Goal: Task Accomplishment & Management: Complete application form

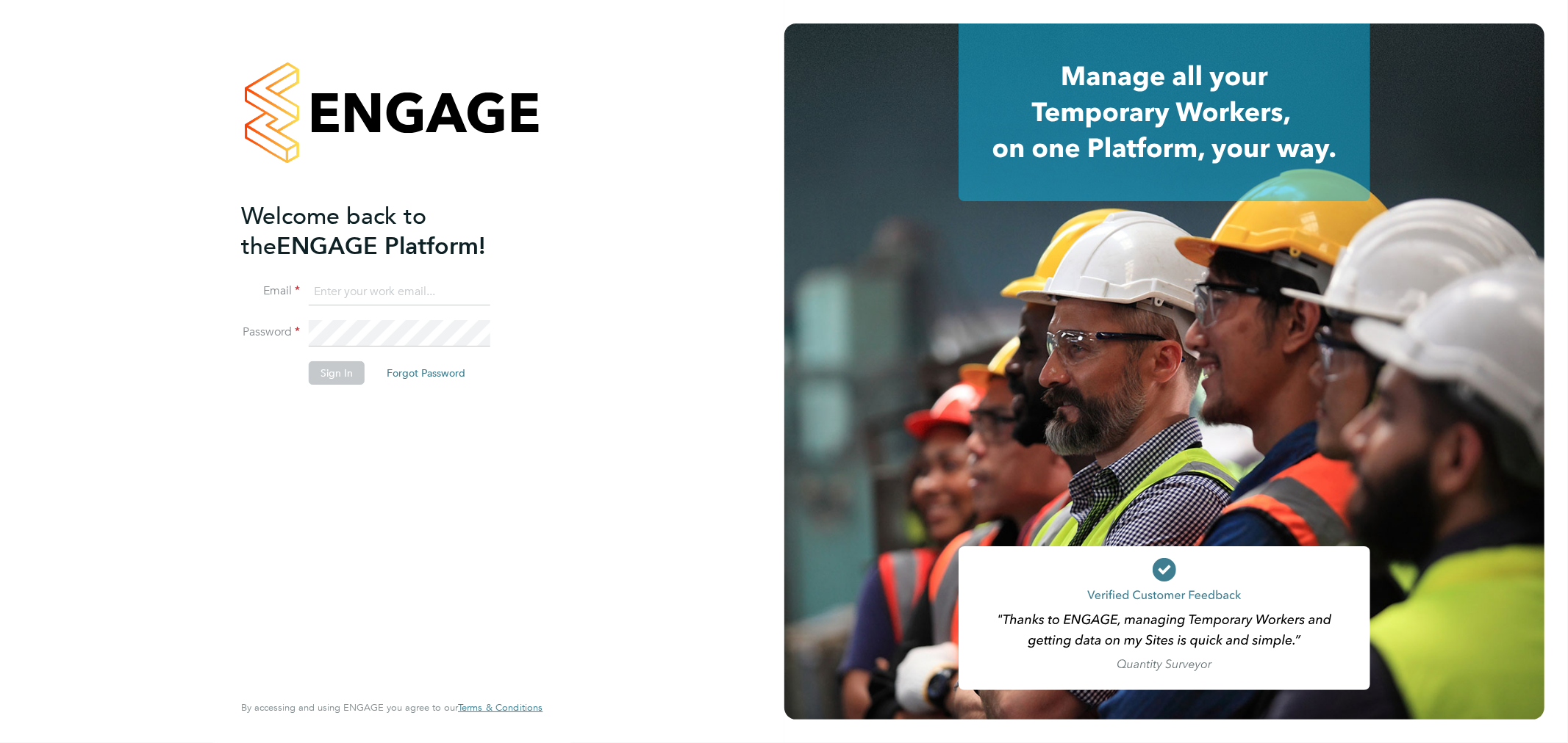
type input "info@cbwstaffingsolutions.com"
click at [334, 387] on li "Sign In Forgot Password" at bounding box center [384, 380] width 287 height 38
click at [333, 376] on button "Sign In" at bounding box center [336, 374] width 56 height 24
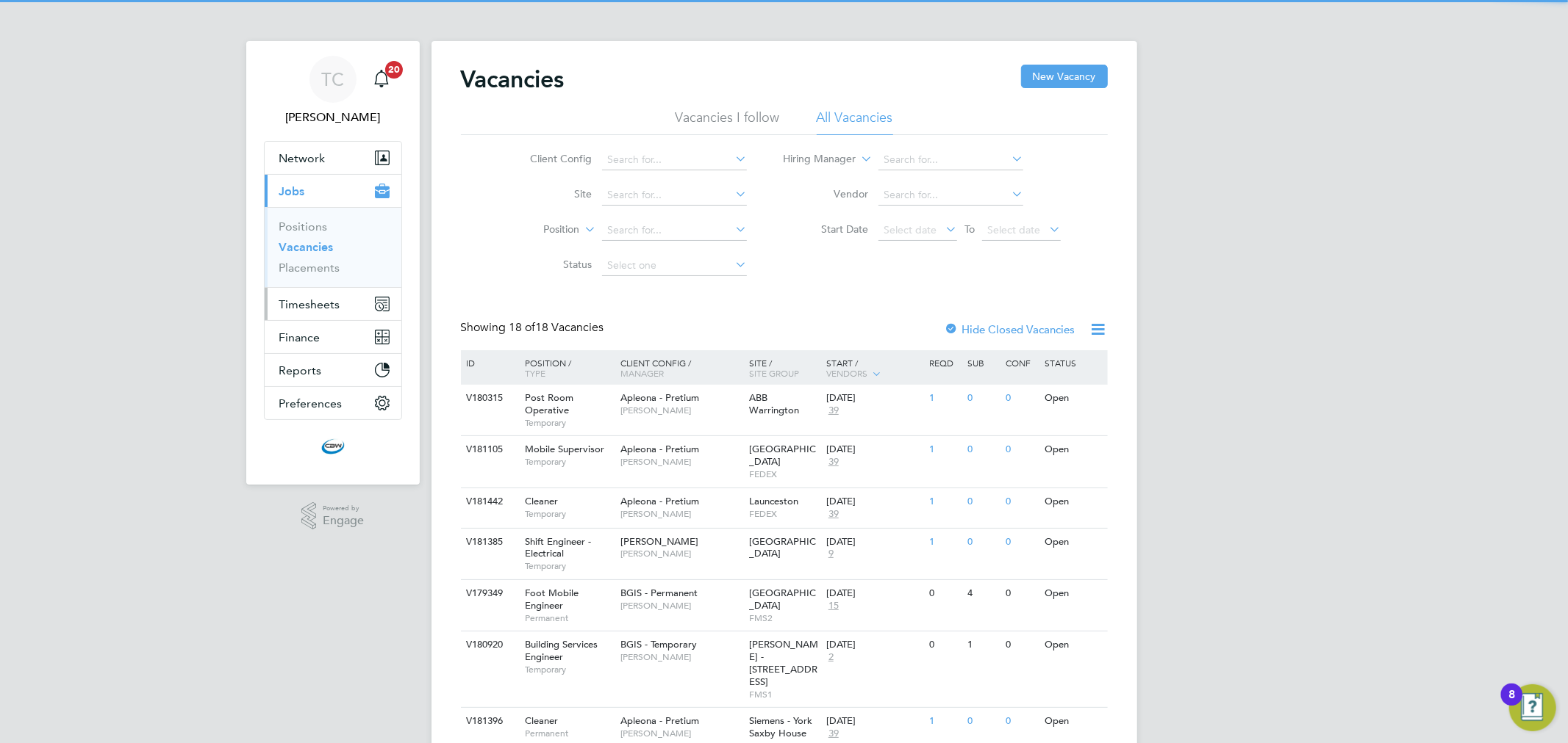
click at [317, 307] on span "Timesheets" at bounding box center [310, 304] width 61 height 14
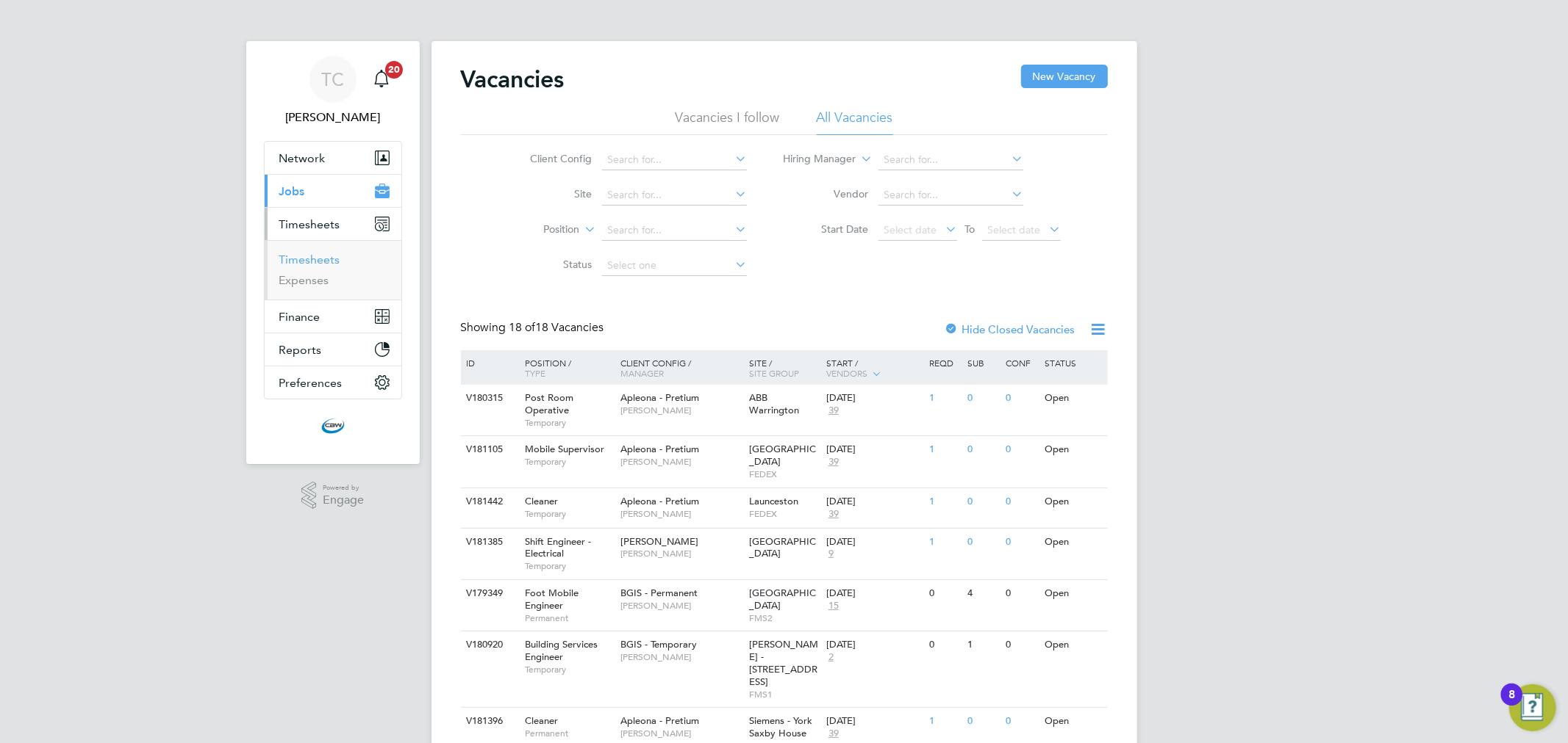
click at [322, 264] on link "Timesheets" at bounding box center [310, 259] width 61 height 14
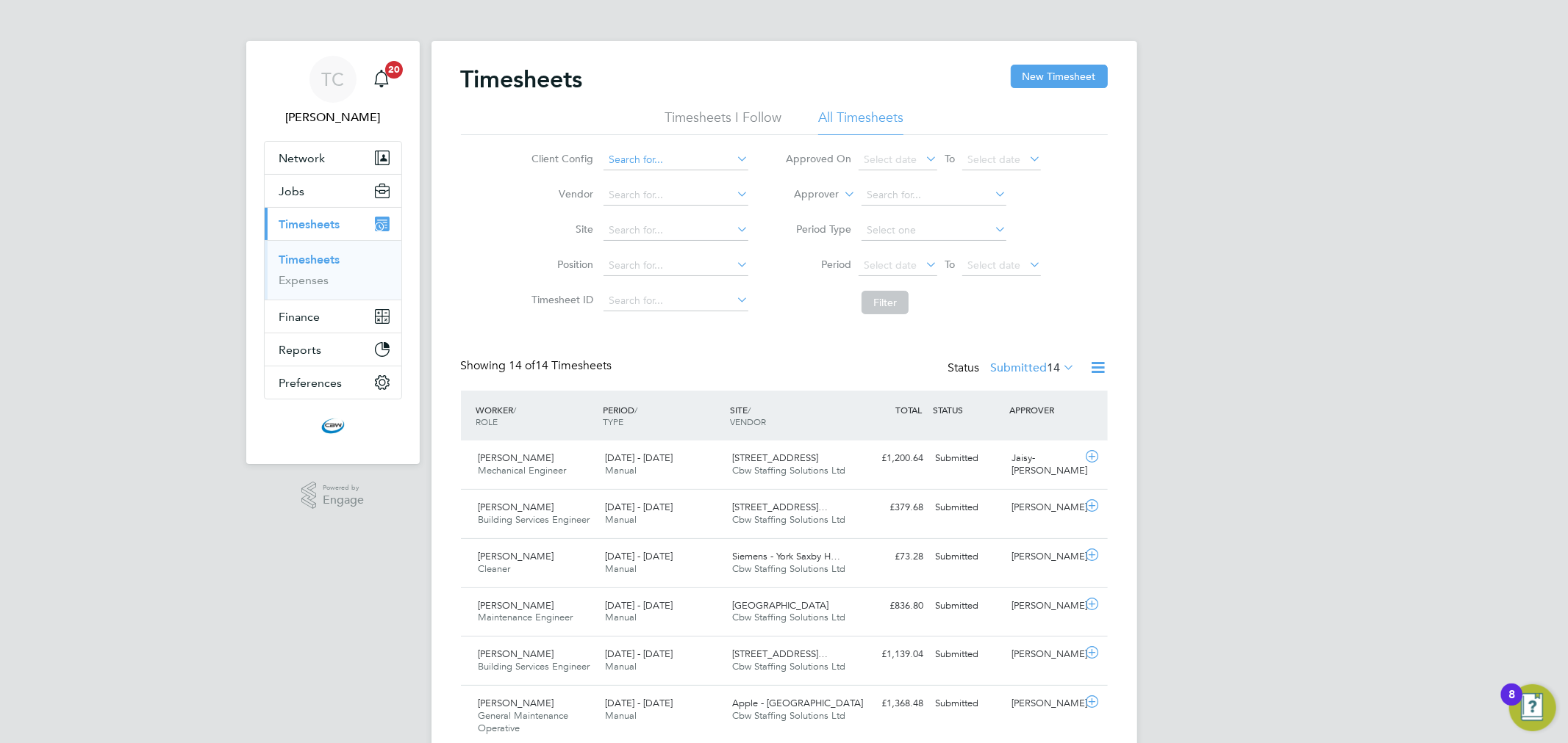
click at [650, 157] on input at bounding box center [675, 160] width 145 height 20
click at [525, 202] on li "Vendor" at bounding box center [638, 195] width 258 height 35
click at [641, 150] on input at bounding box center [675, 160] width 145 height 20
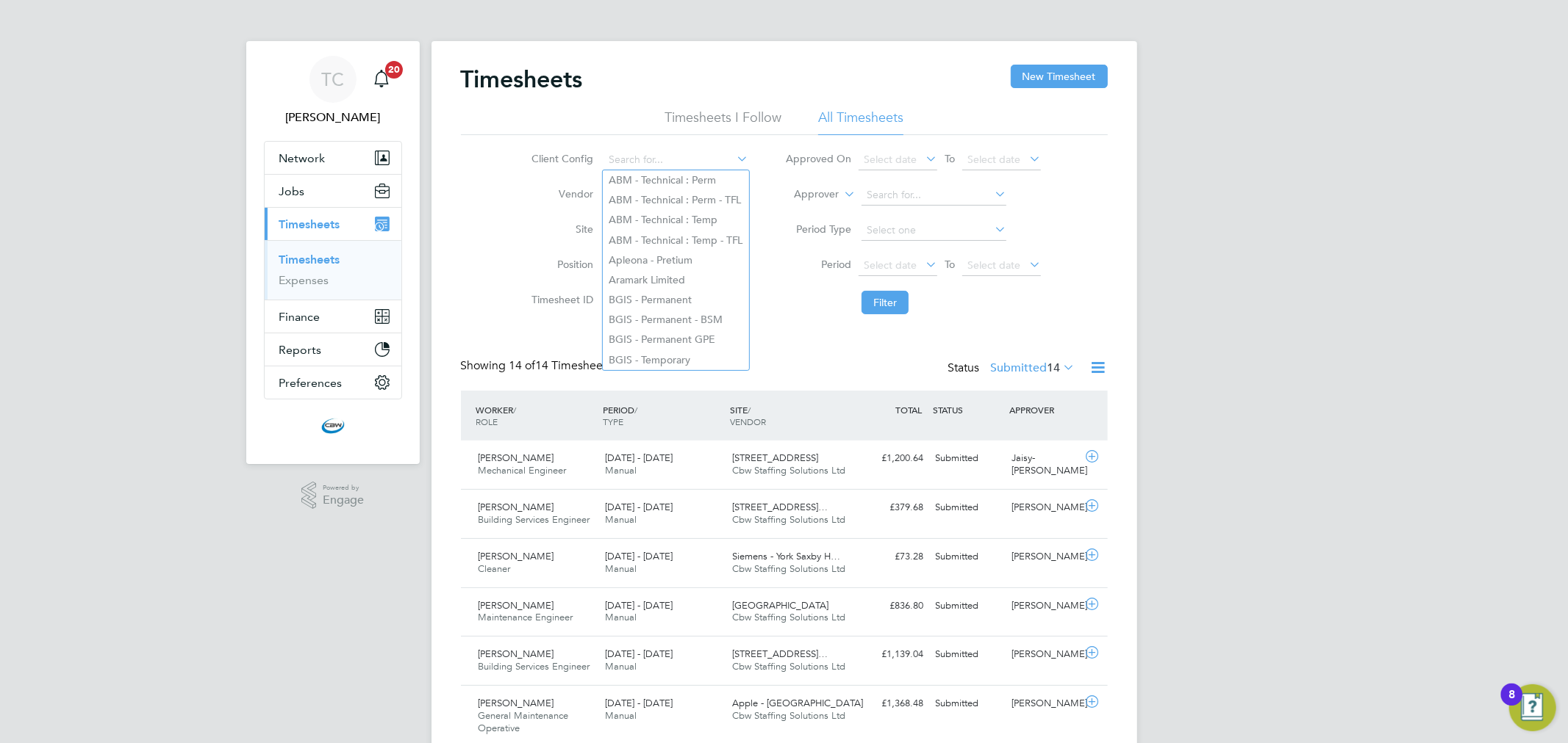
click at [763, 338] on div "Timesheets New Timesheet Timesheets I Follow All Timesheets Client Config Vendo…" at bounding box center [784, 602] width 647 height 1075
click at [730, 128] on li "Timesheets I Follow" at bounding box center [722, 122] width 117 height 27
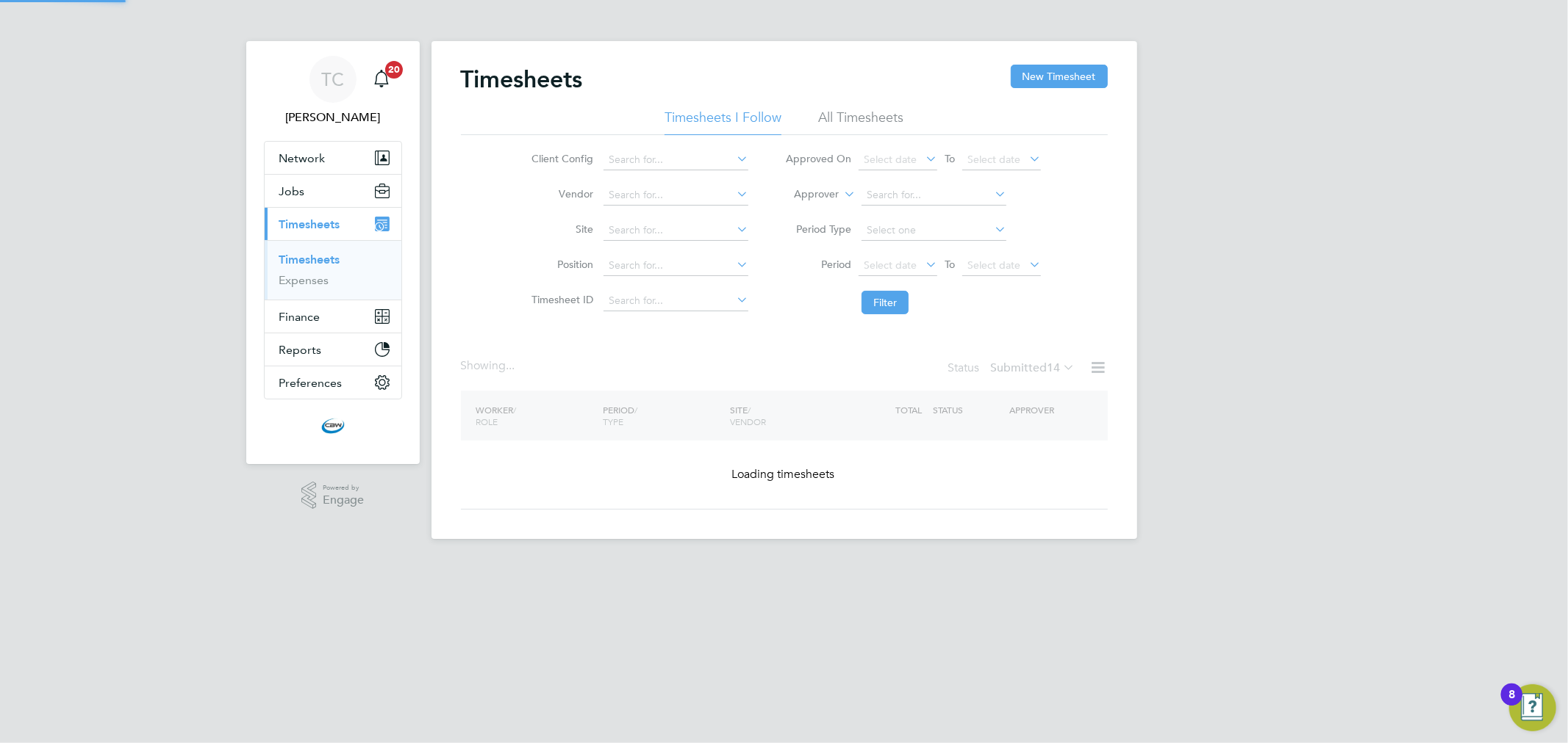
click at [877, 109] on li "All Timesheets" at bounding box center [860, 122] width 86 height 27
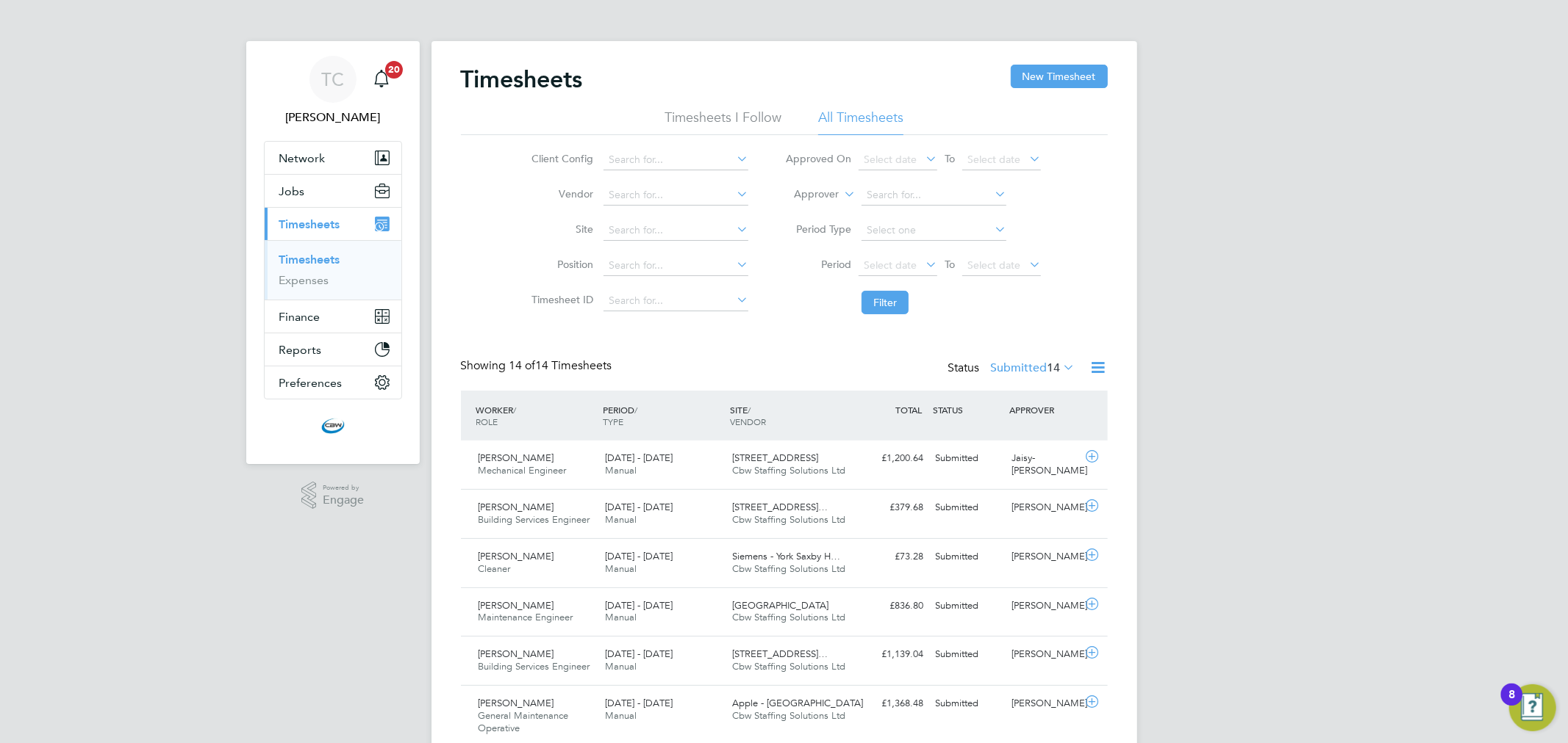
click at [1026, 362] on label "Submitted 14" at bounding box center [1033, 368] width 85 height 15
click at [1029, 390] on li "All" at bounding box center [1013, 393] width 67 height 20
click at [1096, 372] on icon at bounding box center [1098, 367] width 18 height 18
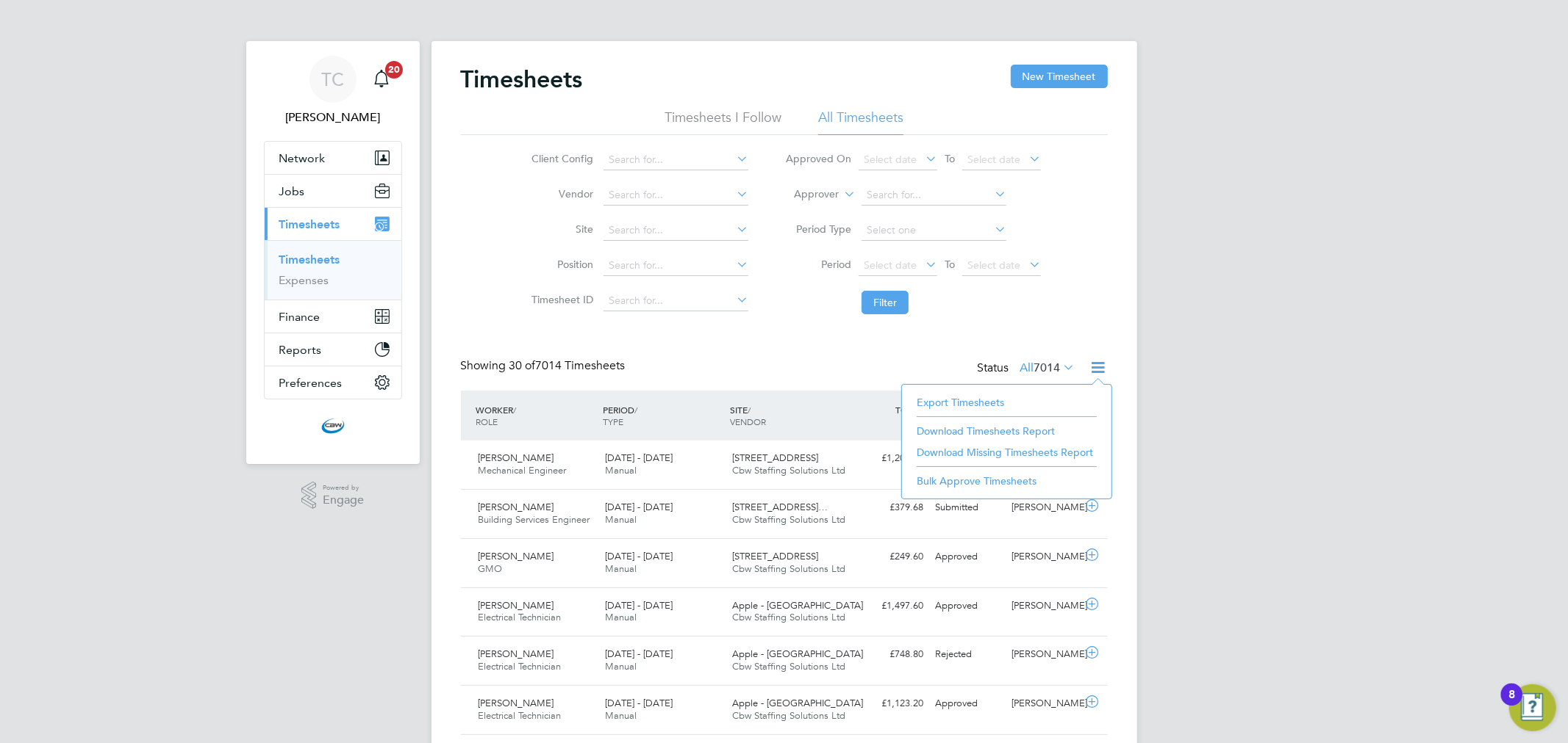
click at [728, 398] on div "SITE / VENDOR" at bounding box center [790, 415] width 127 height 38
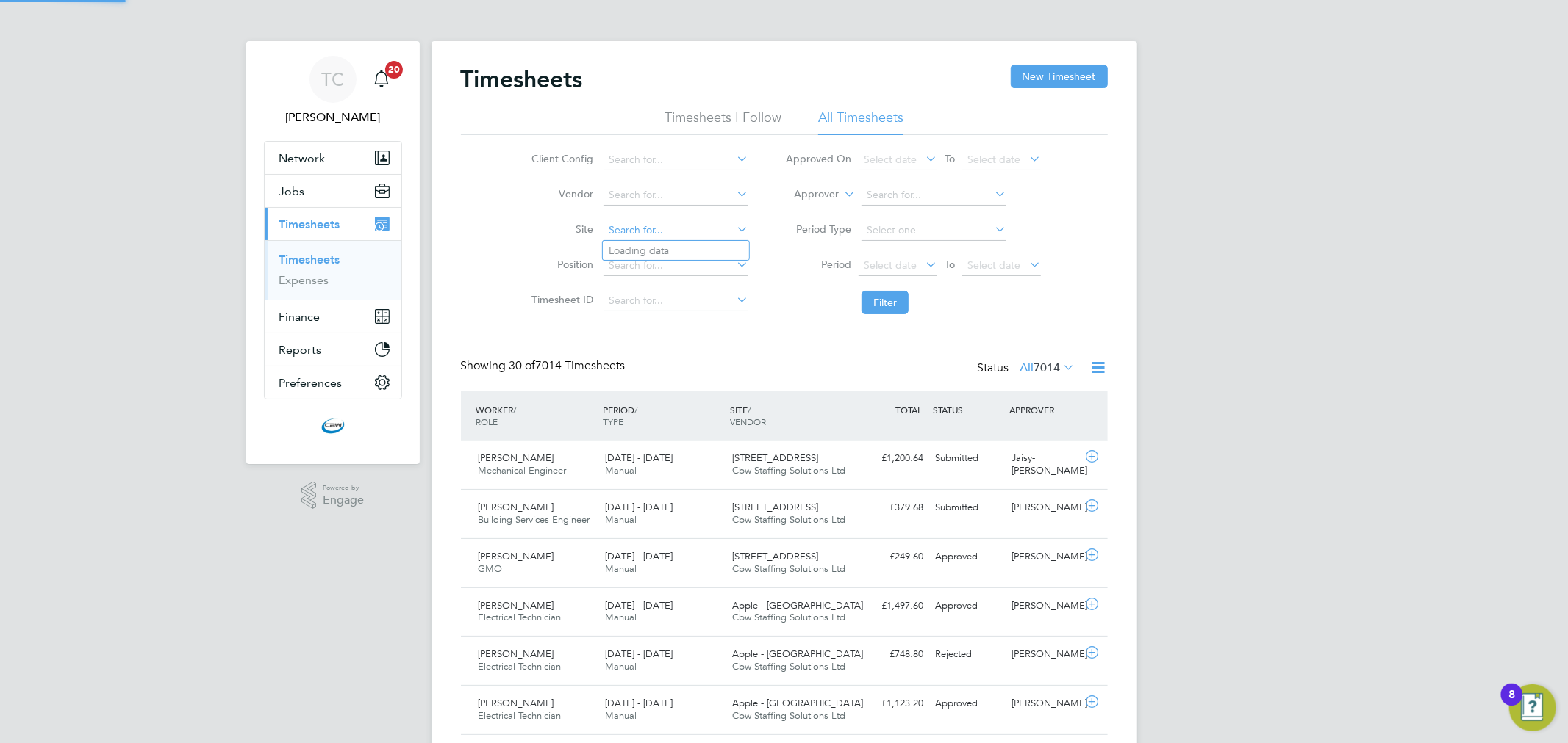
click at [631, 228] on input at bounding box center [675, 230] width 145 height 20
click at [509, 263] on li "Position" at bounding box center [638, 266] width 258 height 35
click at [660, 163] on input at bounding box center [675, 160] width 145 height 20
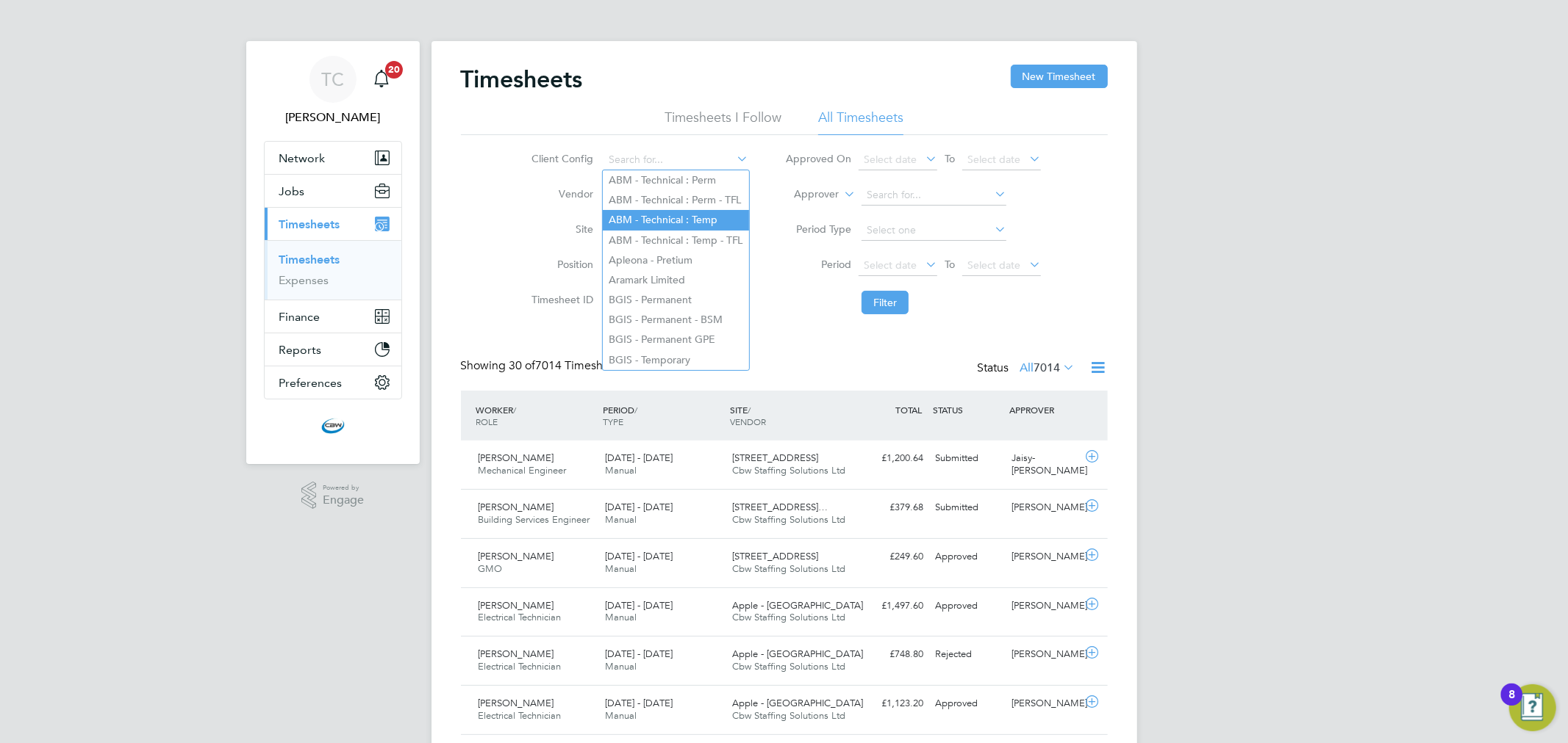
click at [719, 213] on li "ABM - Technical : Temp" at bounding box center [675, 220] width 146 height 20
type input "ABM - Technical : Temp"
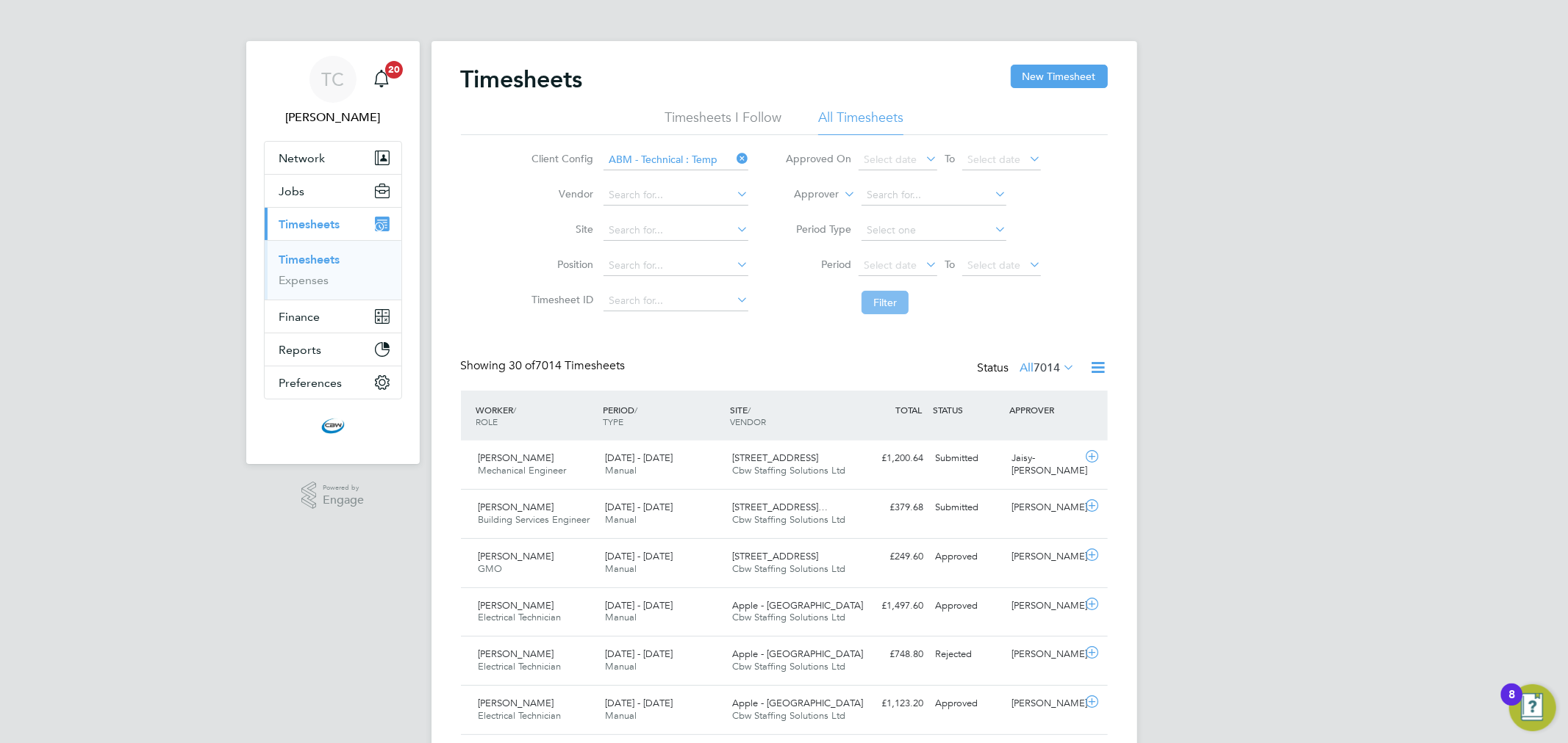
click at [907, 303] on button "Filter" at bounding box center [884, 303] width 47 height 24
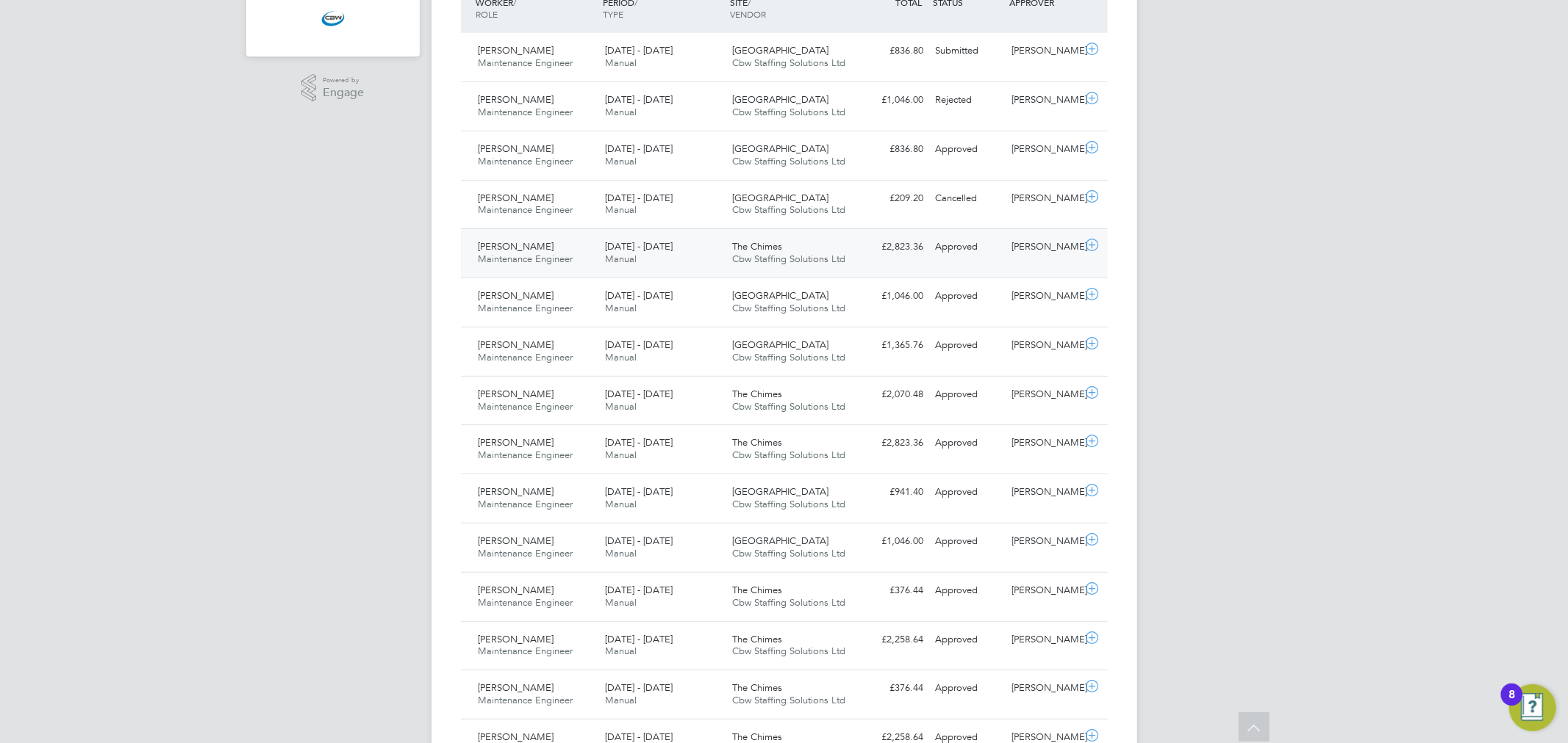
click at [702, 250] on div "[DATE] - [DATE] Manual" at bounding box center [662, 253] width 127 height 37
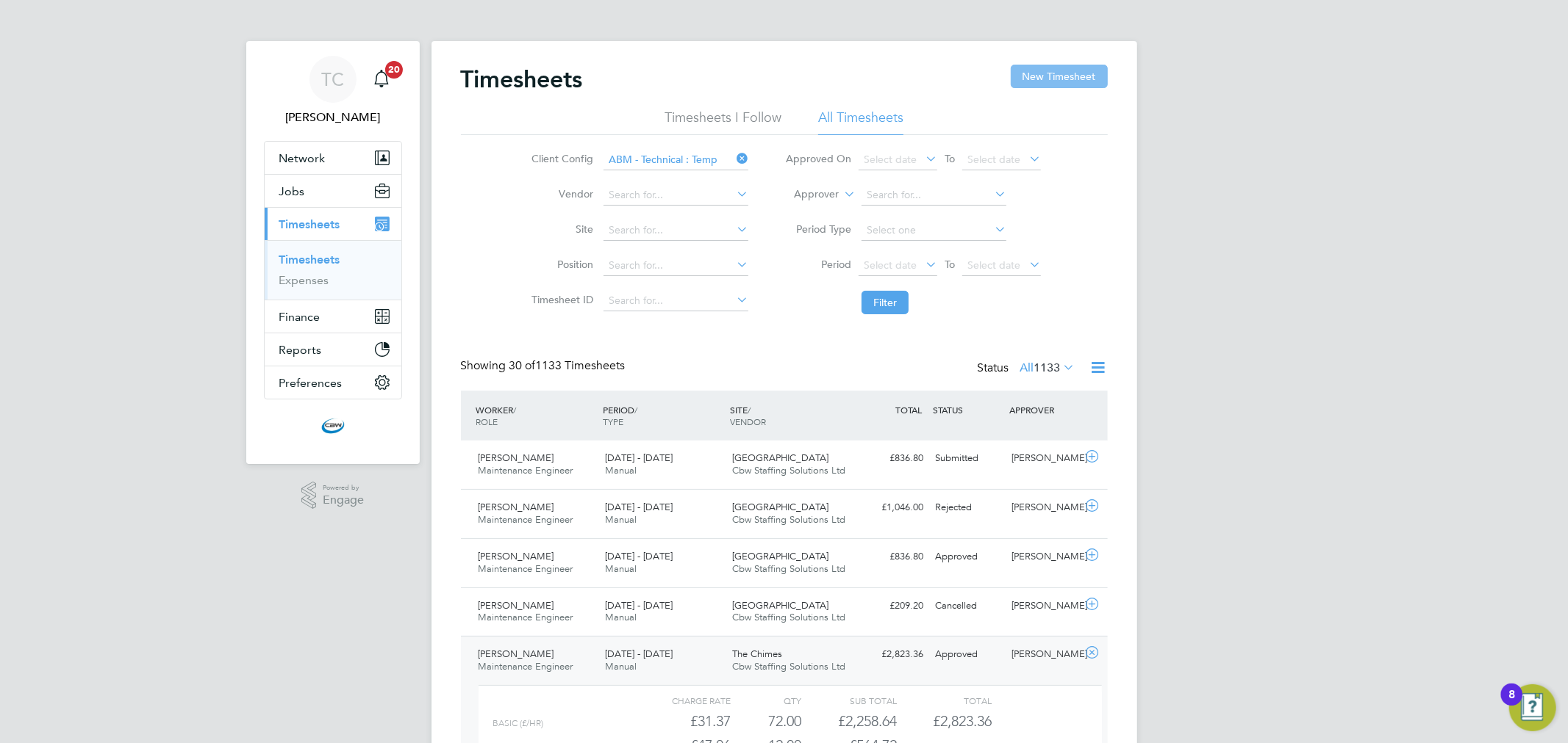
click at [1074, 81] on button "New Timesheet" at bounding box center [1059, 76] width 97 height 24
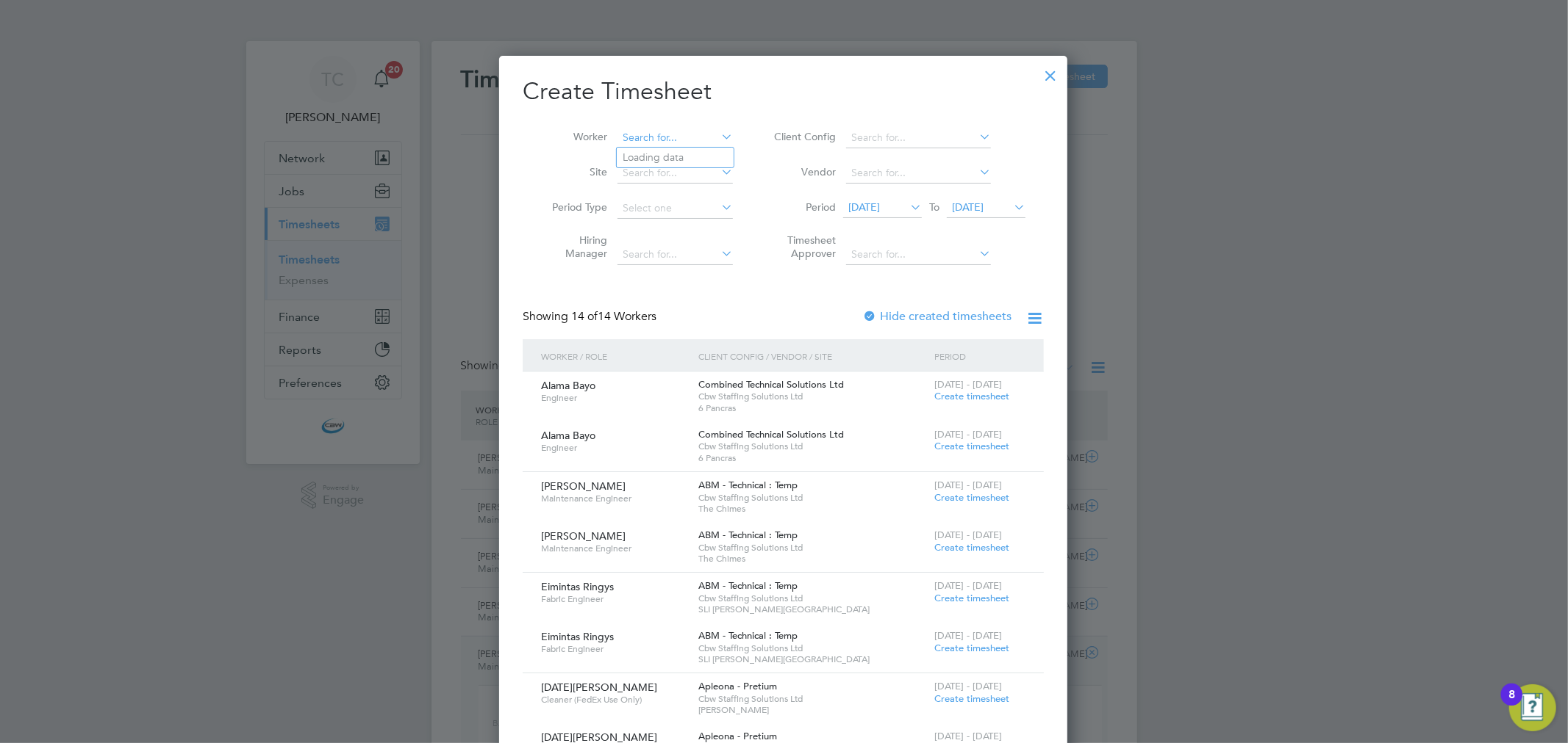
click at [634, 145] on input at bounding box center [674, 138] width 115 height 20
click at [644, 151] on b "Yonatan" at bounding box center [642, 157] width 39 height 13
type input "[PERSON_NAME]"
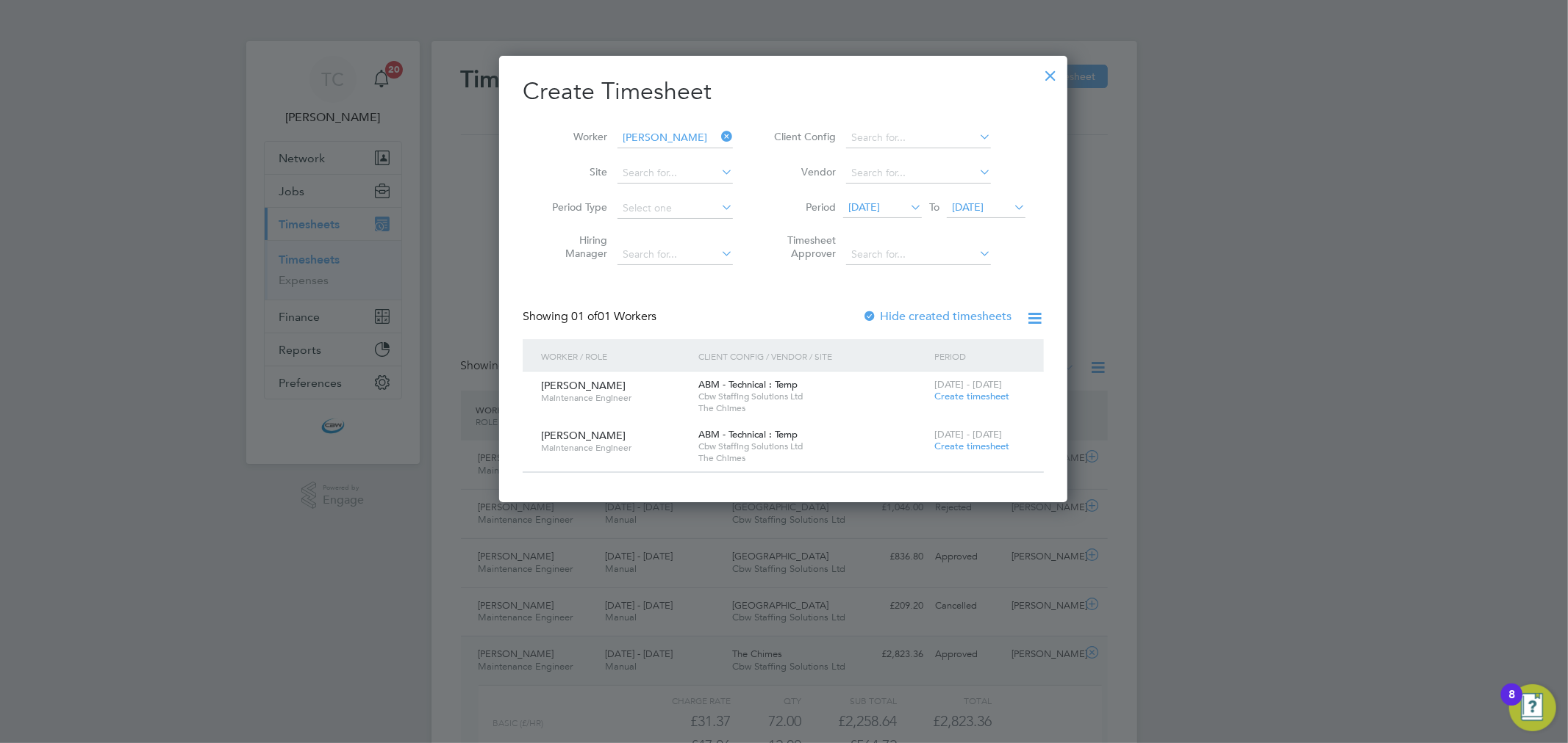
click at [959, 395] on span "Create timesheet" at bounding box center [971, 397] width 75 height 13
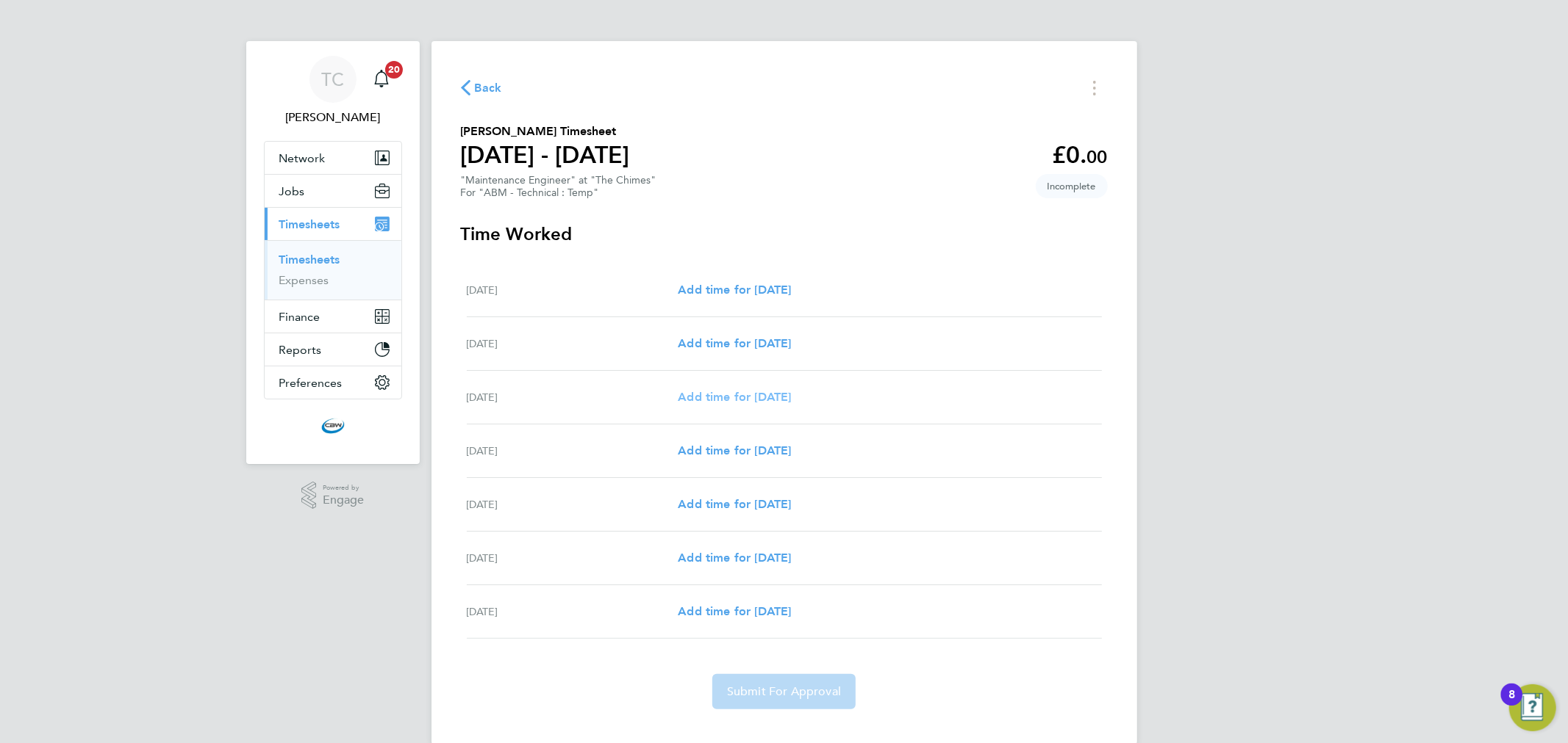
click at [731, 402] on span "Add time for [DATE]" at bounding box center [734, 397] width 113 height 14
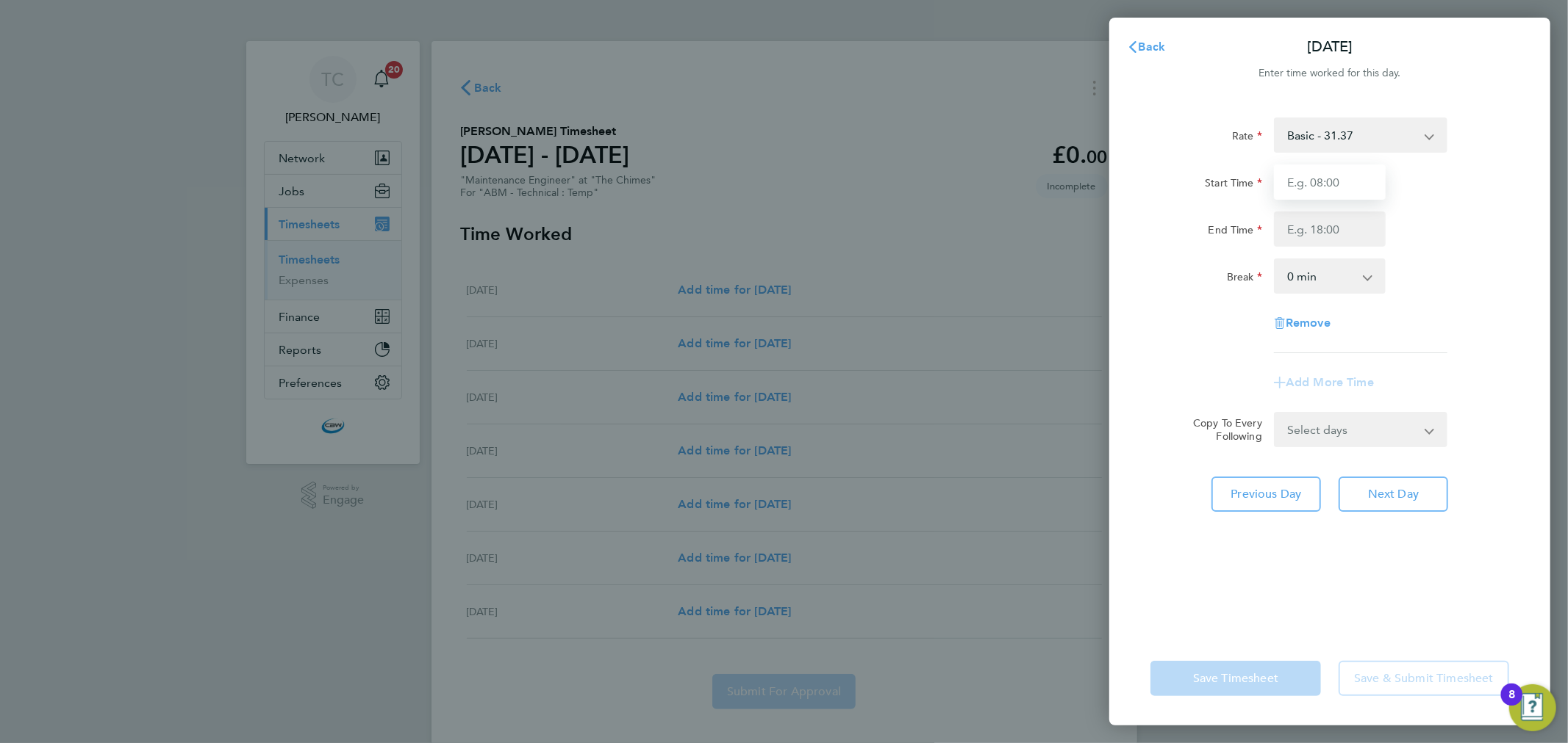
click at [1317, 169] on input "Start Time" at bounding box center [1329, 182] width 111 height 35
click at [1162, 47] on span "Back" at bounding box center [1153, 46] width 28 height 14
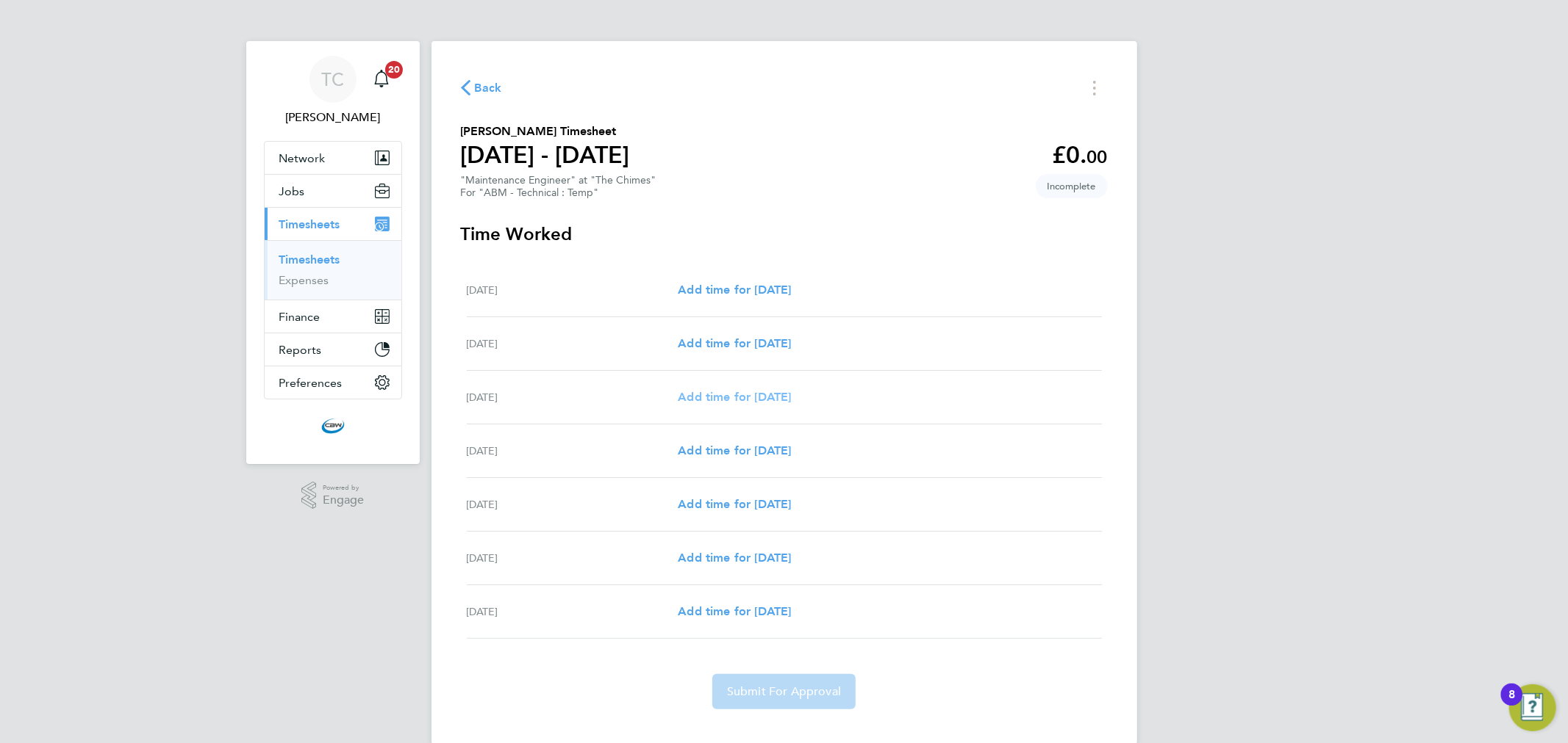
click at [711, 399] on span "Add time for [DATE]" at bounding box center [734, 397] width 113 height 14
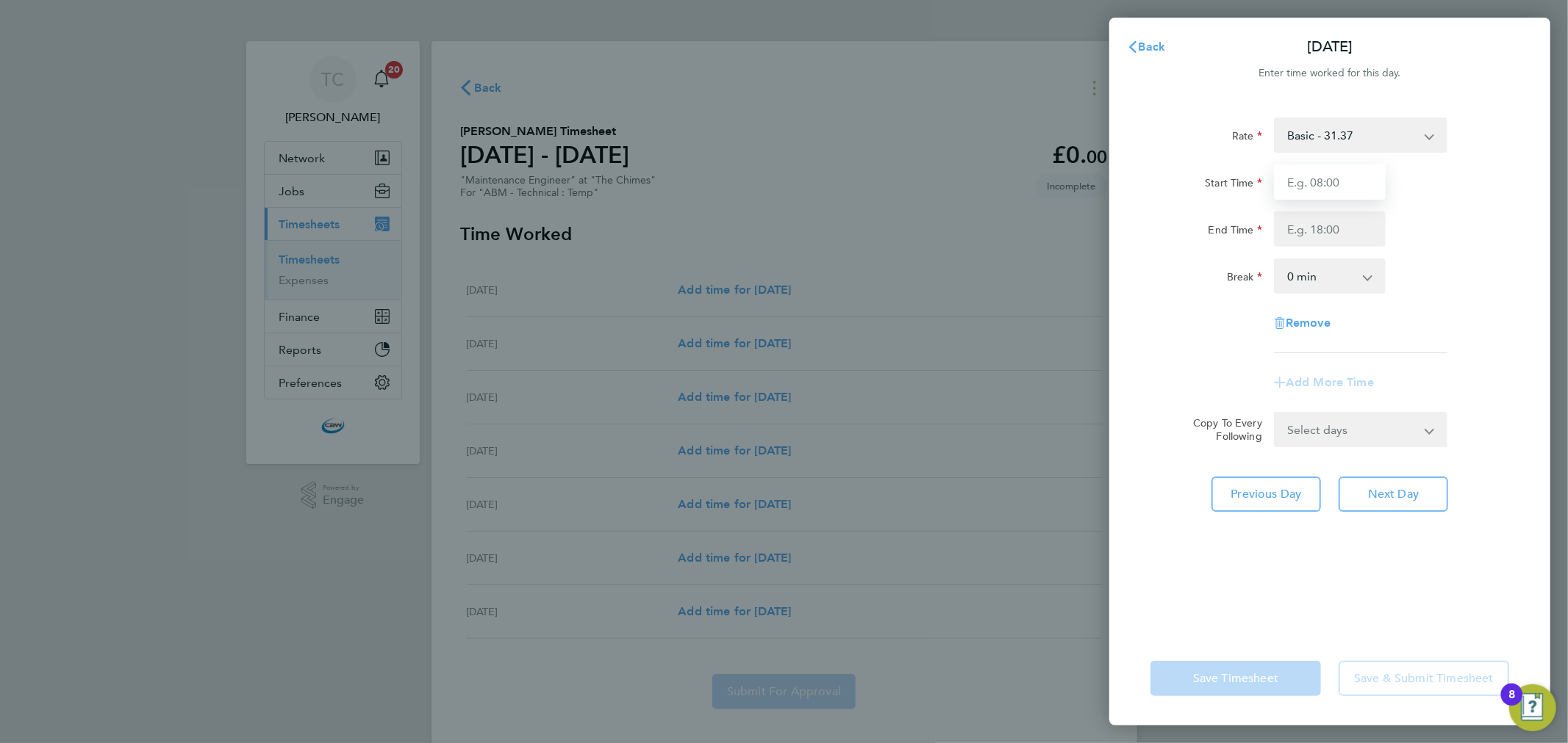
click at [1327, 189] on input "Start Time" at bounding box center [1329, 182] width 111 height 35
type input "07:00"
drag, startPoint x: 1276, startPoint y: 233, endPoint x: 1291, endPoint y: 227, distance: 16.2
click at [1276, 233] on input "End Time" at bounding box center [1329, 229] width 111 height 35
click at [1459, 284] on div "Break 0 min 15 min 30 min 45 min 60 min 75 min 90 min" at bounding box center [1329, 276] width 370 height 35
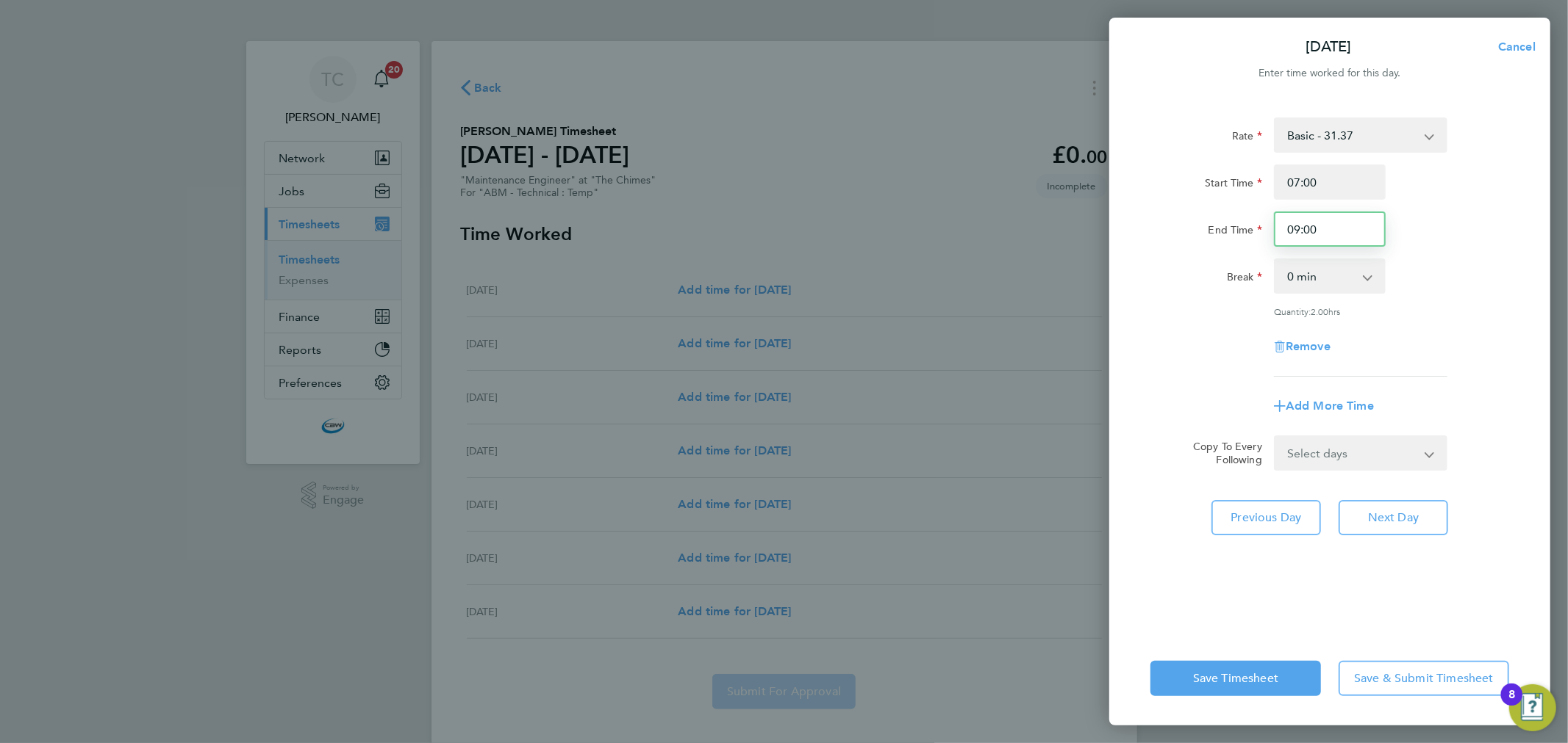
click at [1363, 240] on input "09:00" at bounding box center [1329, 229] width 111 height 35
type input "19:00"
click at [1562, 204] on div "[DATE] Cancel Enter time worked for this day. Rate Basic - 31.37 Overtime - 47.…" at bounding box center [784, 371] width 1568 height 743
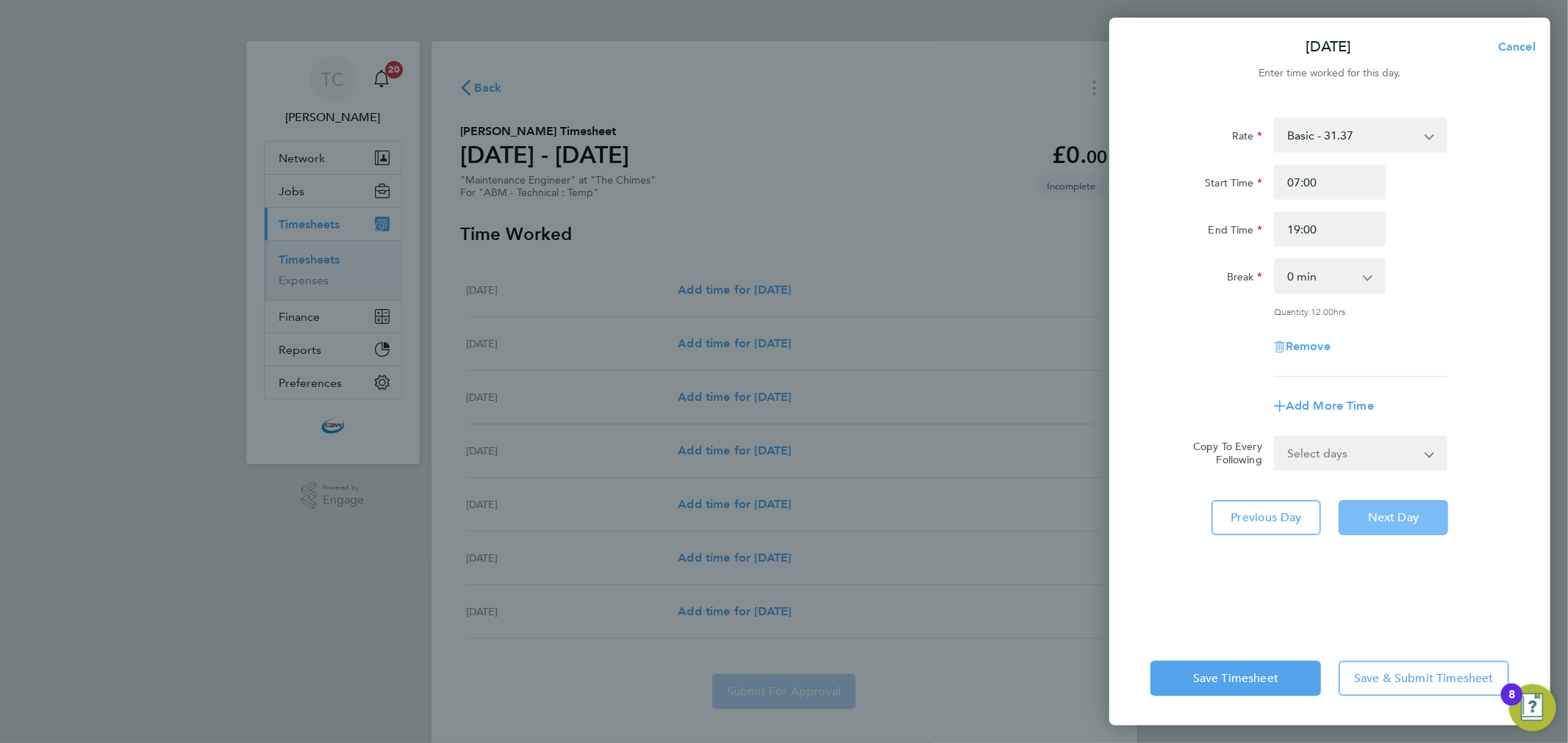
click at [1416, 525] on button "Next Day" at bounding box center [1393, 517] width 110 height 35
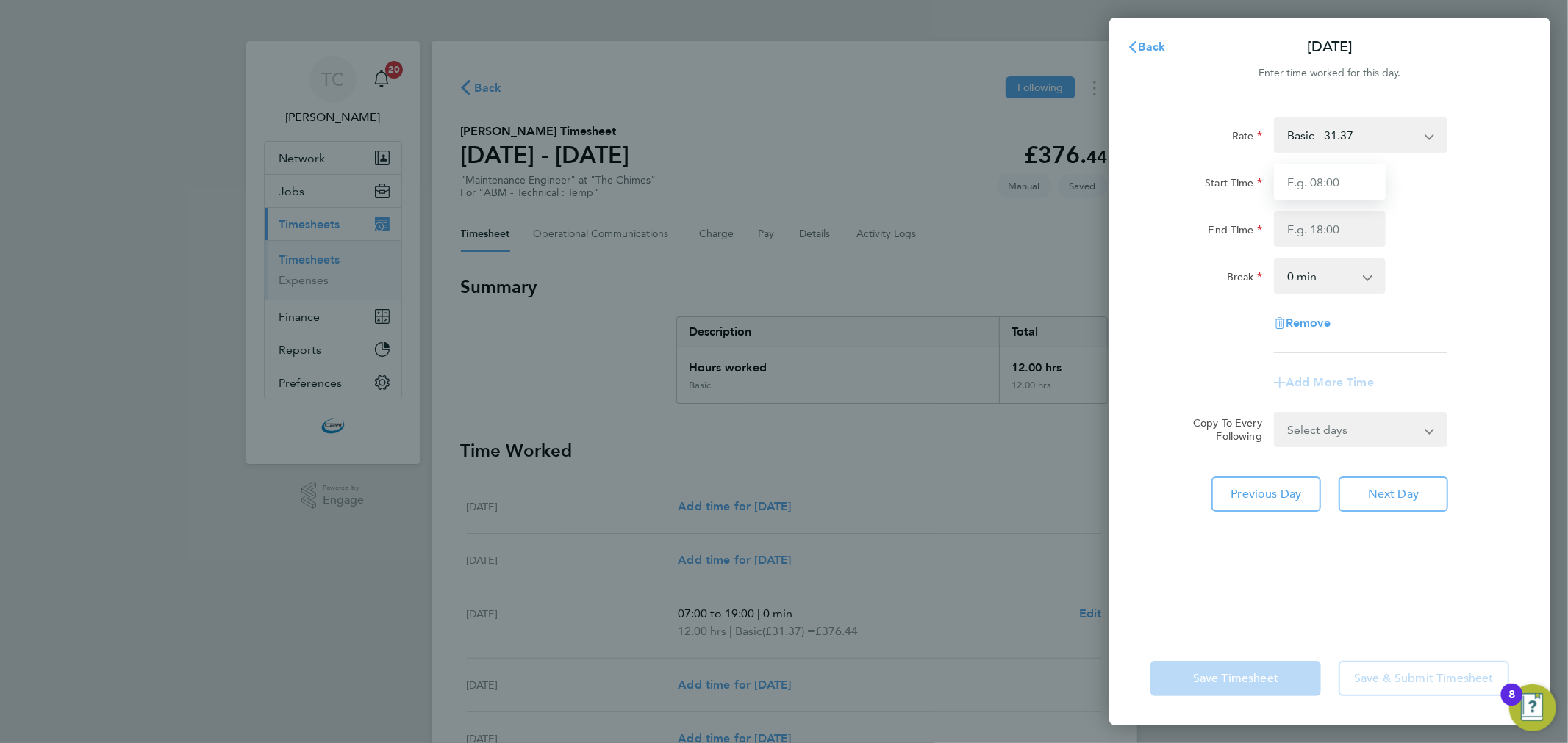
click at [1351, 171] on input "Start Time" at bounding box center [1329, 182] width 111 height 35
type input "07:00"
click at [1306, 224] on input "End Time" at bounding box center [1329, 229] width 111 height 35
type input "0"
type input "19:00"
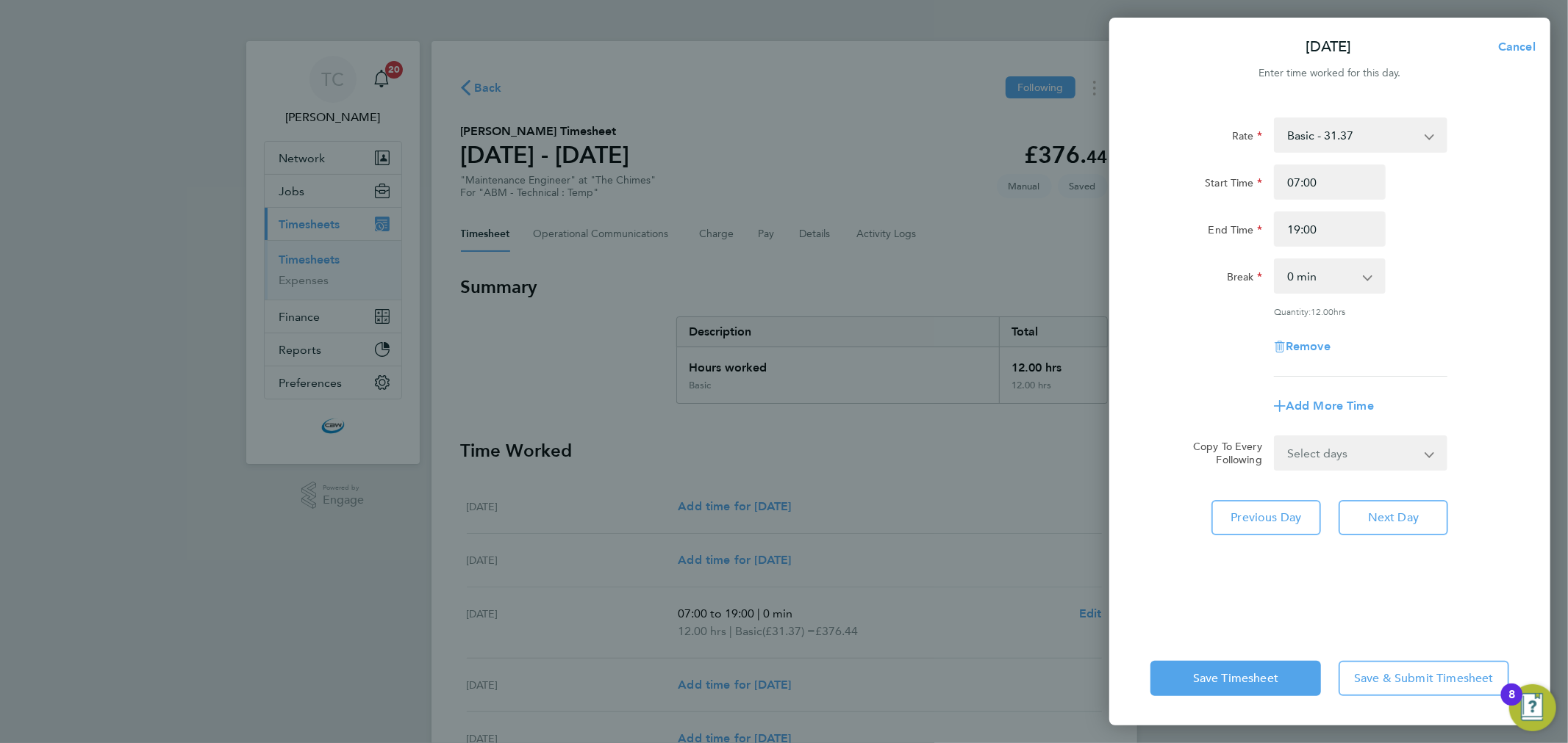
click at [1507, 220] on div "End Time 19:00" at bounding box center [1329, 229] width 370 height 35
click at [1296, 687] on button "Save Timesheet" at bounding box center [1235, 679] width 170 height 35
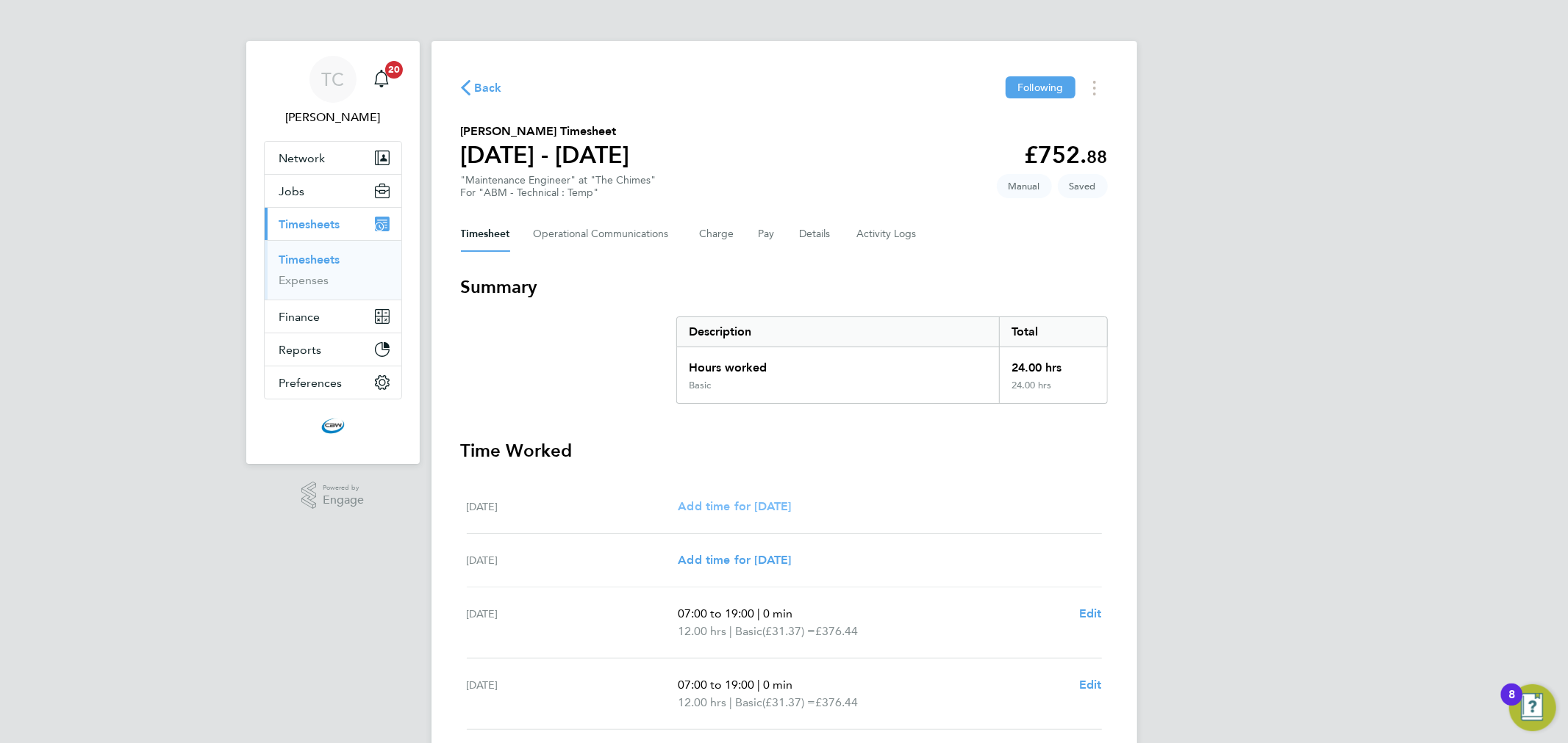
click at [752, 500] on span "Add time for [DATE]" at bounding box center [734, 506] width 113 height 14
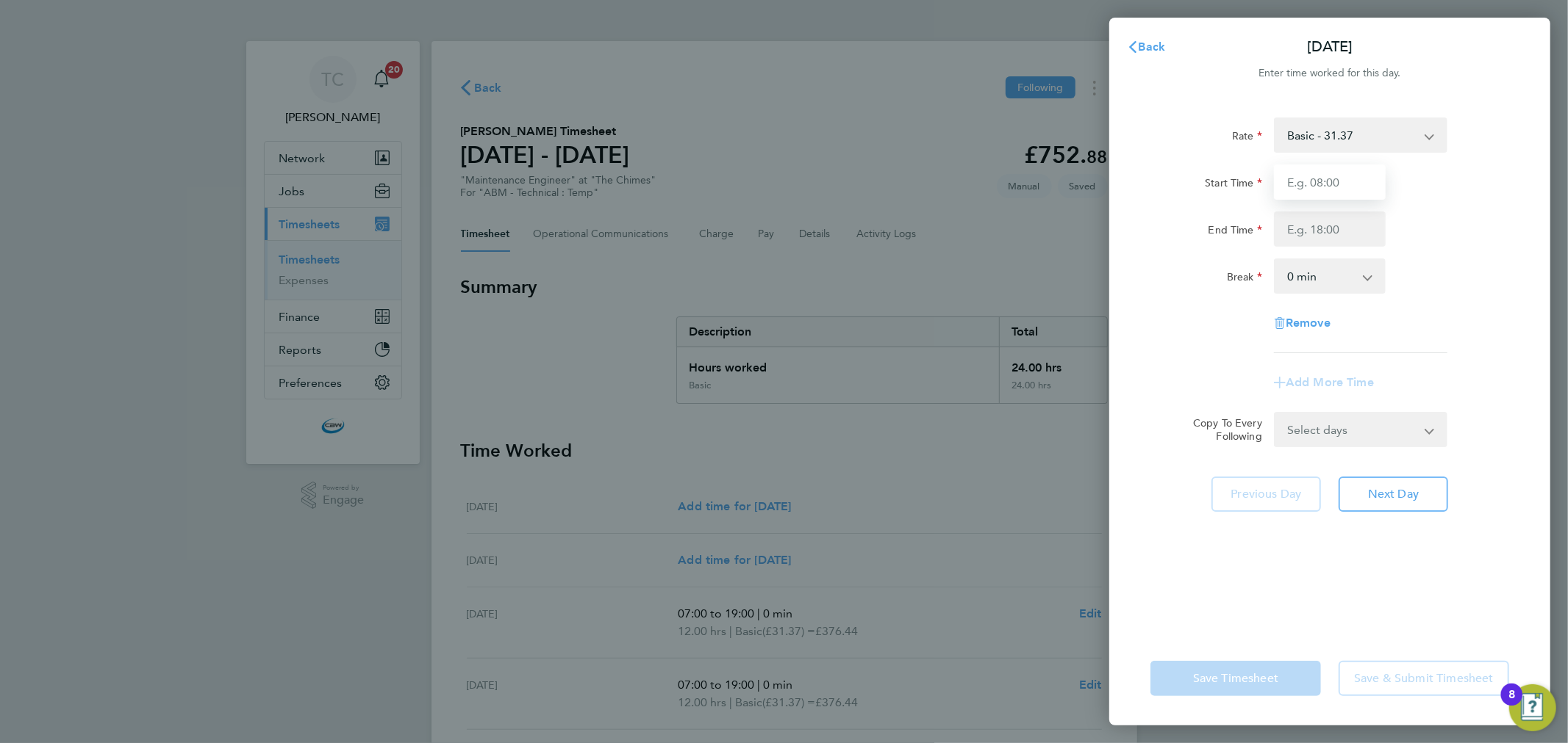
click at [1336, 192] on input "Start Time" at bounding box center [1329, 182] width 111 height 35
type input "07:00"
drag, startPoint x: 1297, startPoint y: 230, endPoint x: 1305, endPoint y: 220, distance: 12.8
click at [1297, 230] on input "End Time" at bounding box center [1329, 229] width 111 height 35
click at [1244, 692] on app-form-button "Save Timesheet" at bounding box center [1240, 679] width 180 height 35
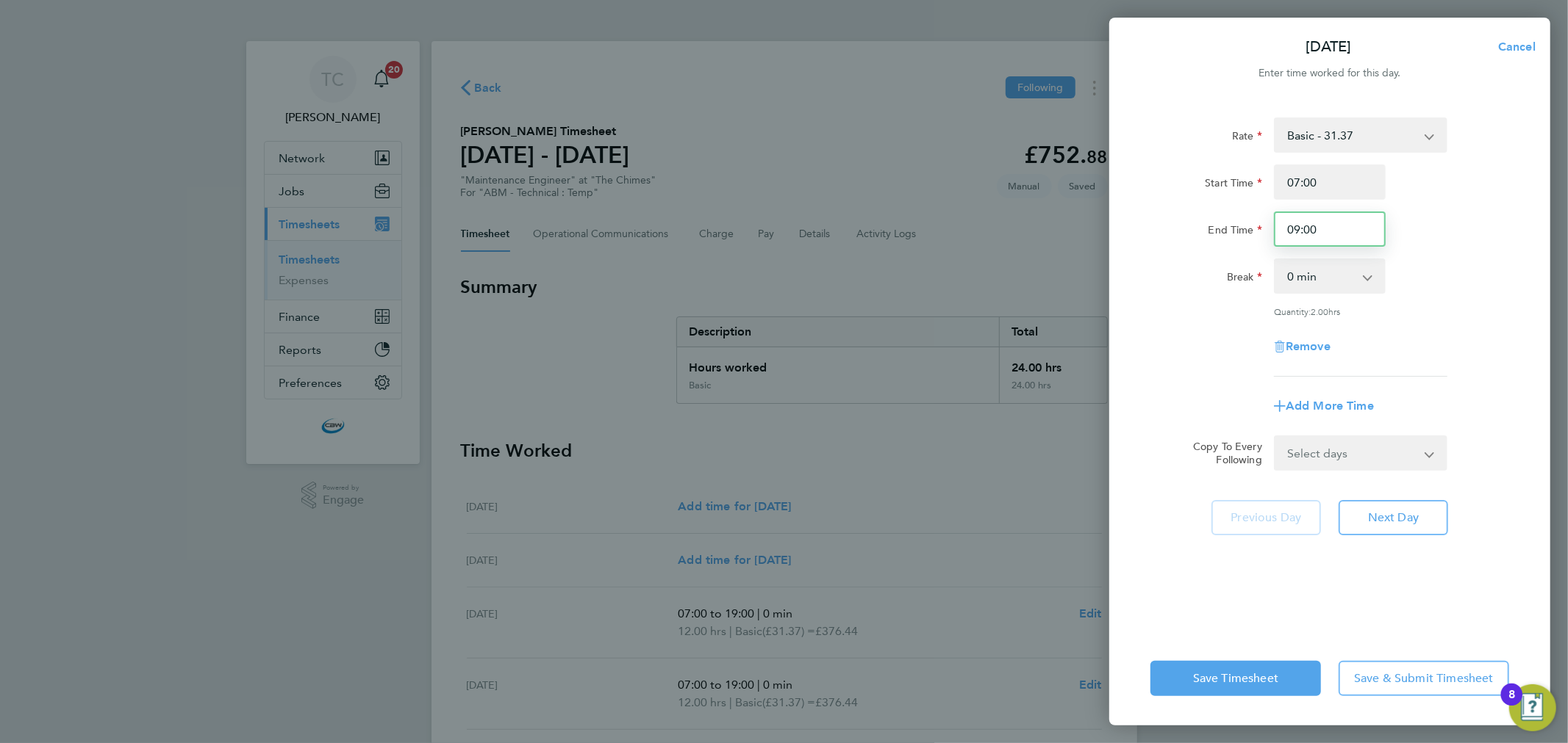
click at [1335, 242] on input "09:00" at bounding box center [1329, 229] width 111 height 35
type input "19:00"
click at [1518, 250] on div "Rate Basic - 31.37 Overtime - 47.06 Start Time 07:00 End Time 19:00 Break 0 min…" at bounding box center [1329, 366] width 441 height 532
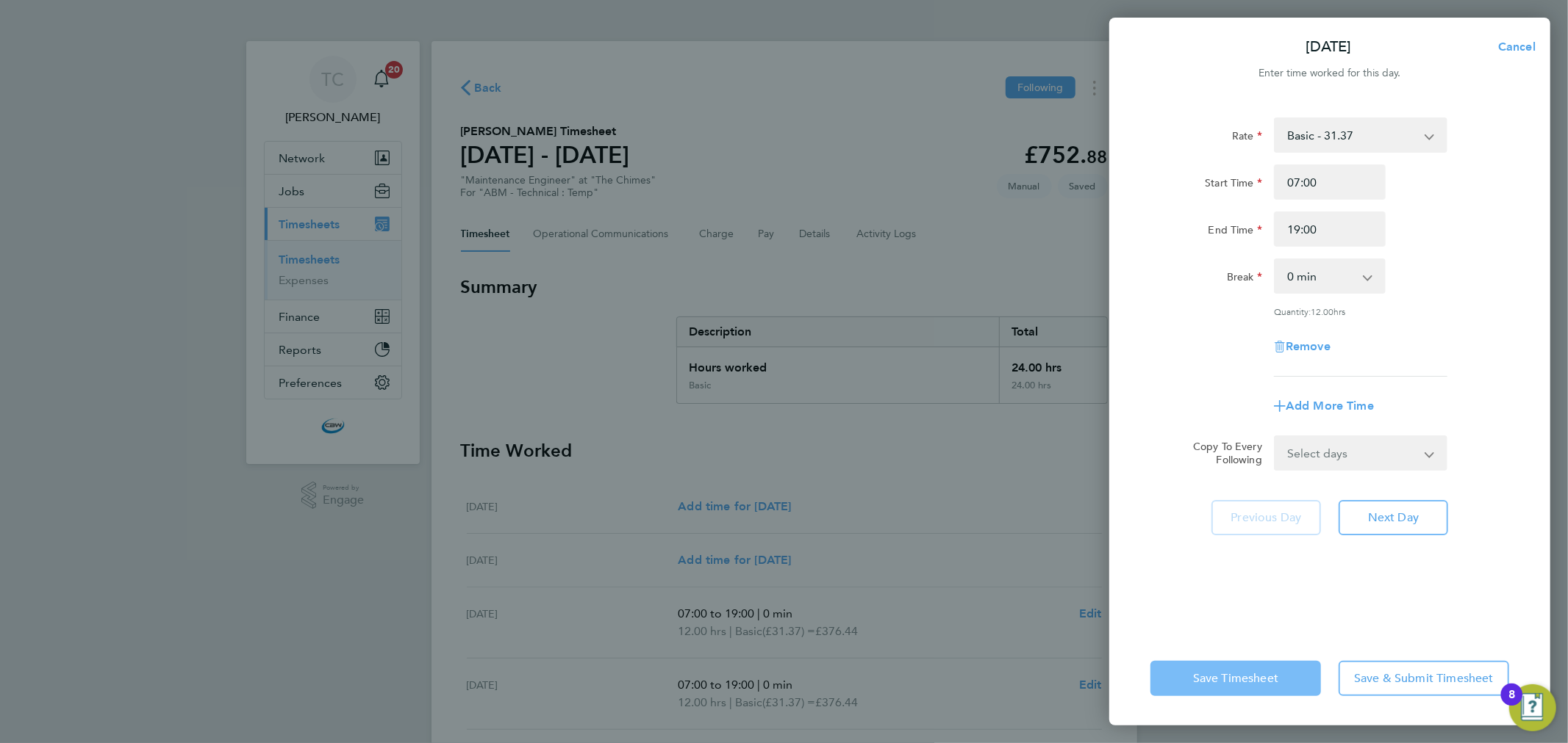
click at [1266, 670] on button "Save Timesheet" at bounding box center [1235, 679] width 170 height 35
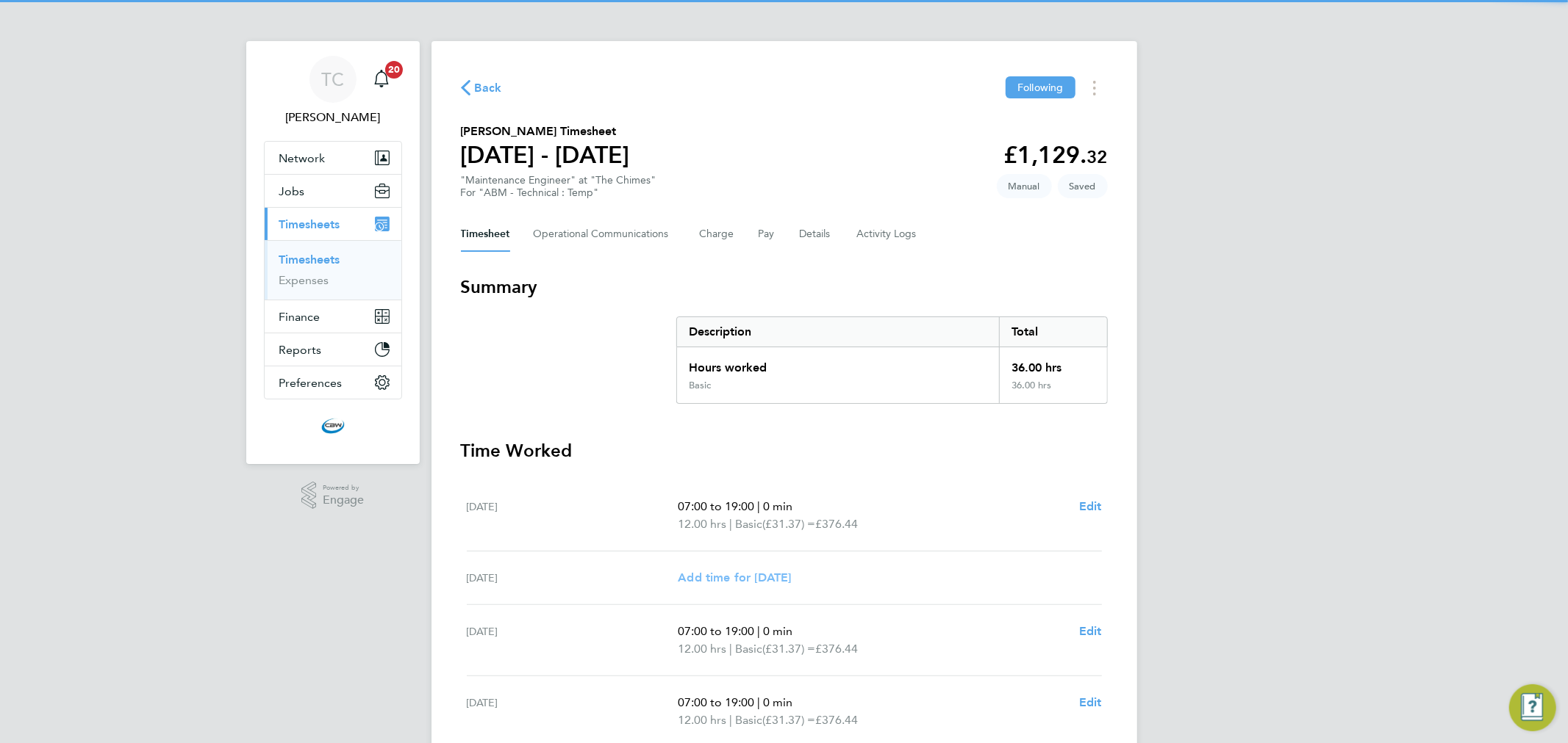
click at [729, 575] on span "Add time for [DATE]" at bounding box center [734, 577] width 113 height 14
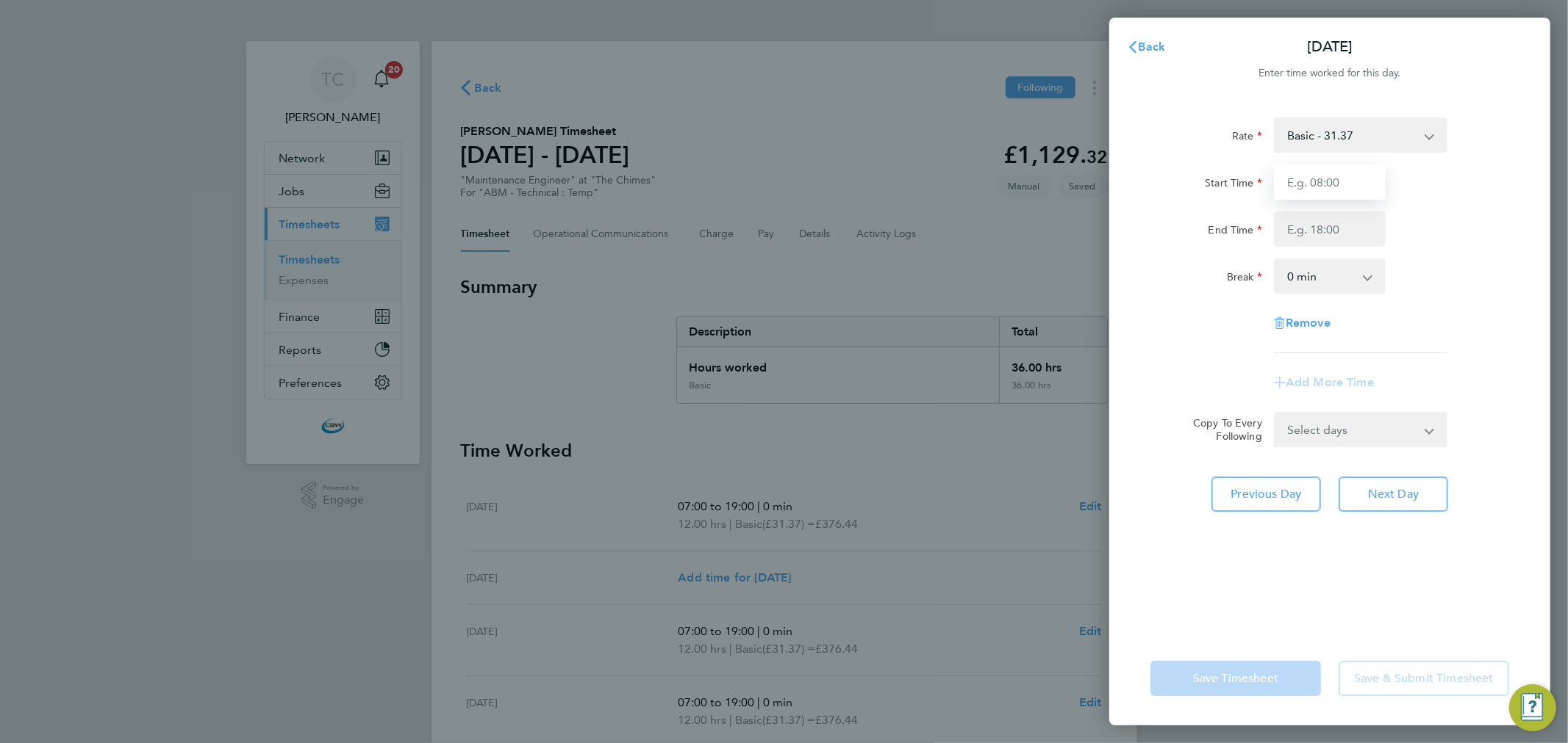
click at [1336, 181] on input "Start Time" at bounding box center [1329, 182] width 111 height 35
type input "07:00"
click at [1305, 226] on input "End Time" at bounding box center [1329, 229] width 111 height 35
click at [1526, 229] on div "Rate Basic - 31.37 Overtime - 47.06 Start Time 07:00 End Time 09:00 Break 0 min…" at bounding box center [1329, 366] width 441 height 532
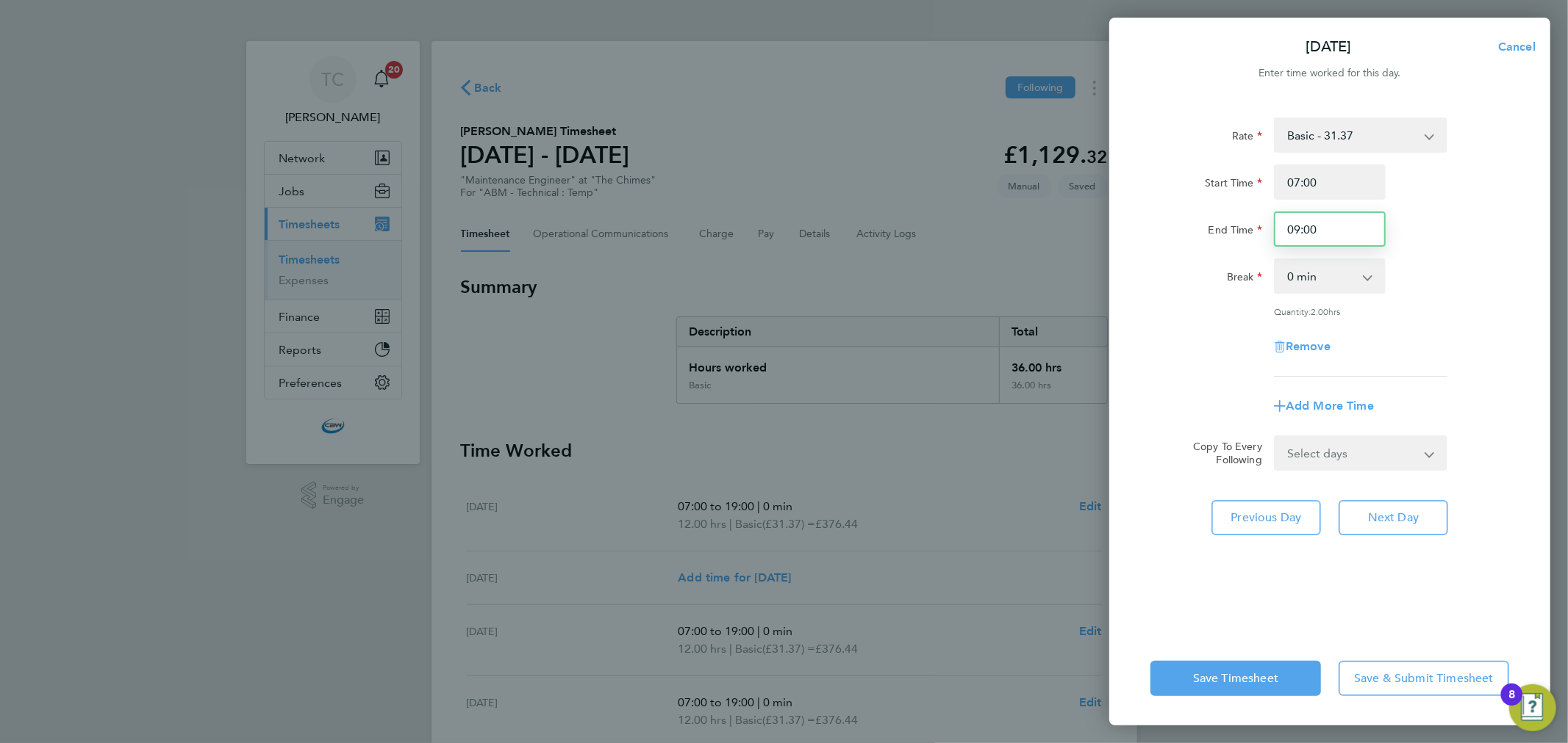
click at [1363, 237] on input "09:00" at bounding box center [1329, 229] width 111 height 35
type input "19:00"
click at [1548, 201] on div "Rate Basic - 31.37 Overtime - 47.06 Start Time 07:00 End Time 19:00 Break 0 min…" at bounding box center [1329, 366] width 441 height 532
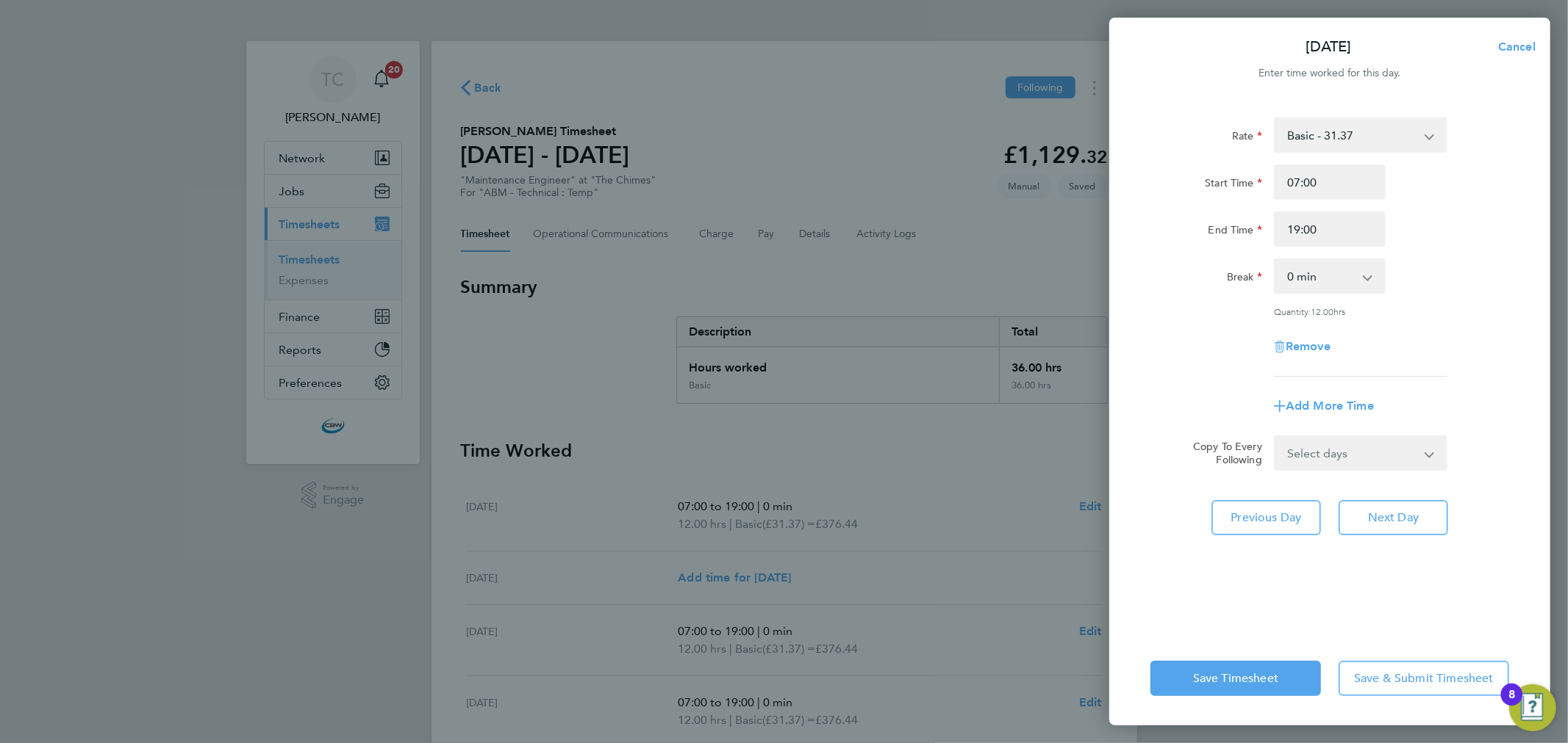
click at [1246, 659] on div "Save Timesheet Save & Submit Timesheet" at bounding box center [1329, 679] width 441 height 94
click at [1223, 685] on span "Save Timesheet" at bounding box center [1235, 679] width 86 height 15
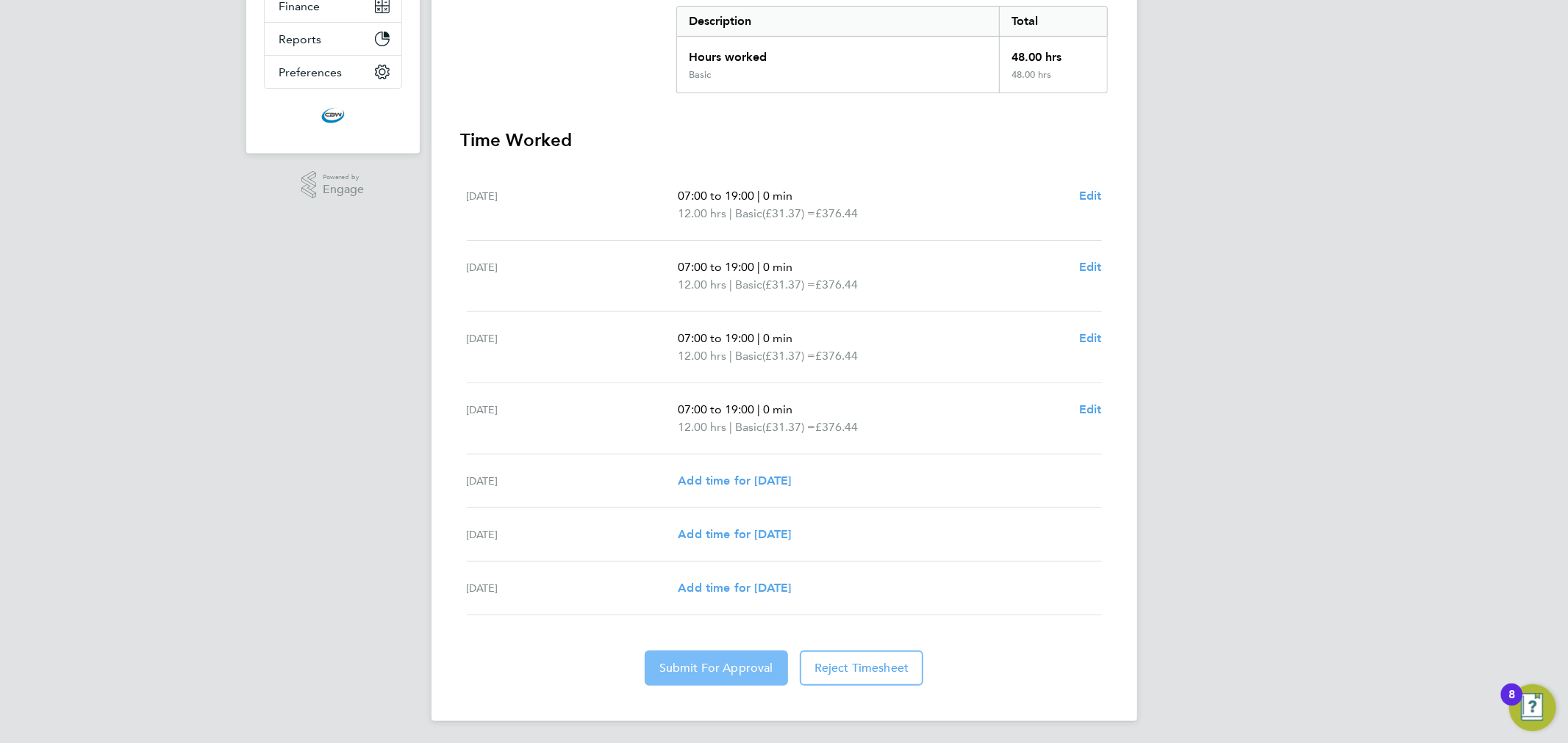
click at [719, 654] on button "Submit For Approval" at bounding box center [717, 668] width 144 height 35
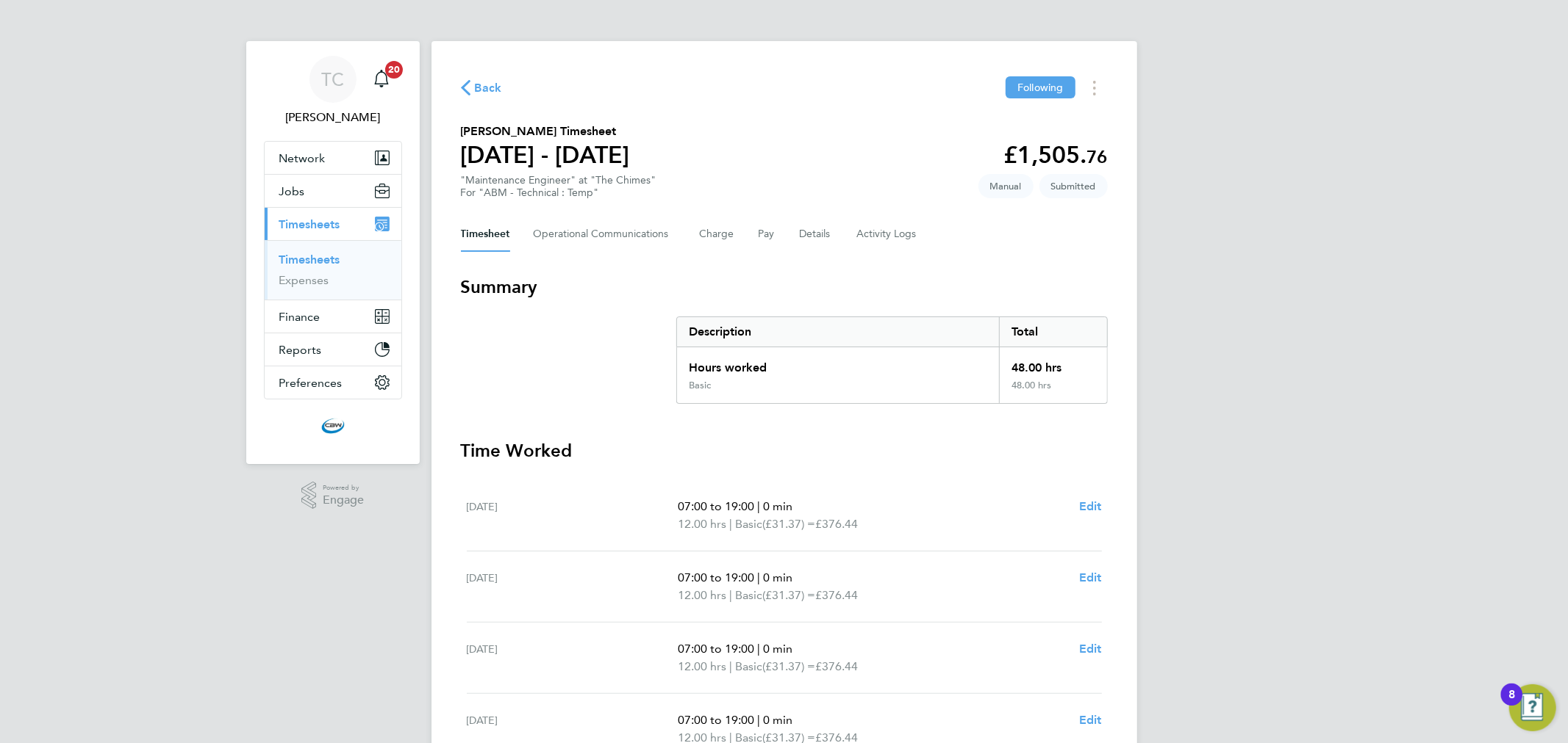
click at [500, 79] on span "Back" at bounding box center [488, 87] width 28 height 17
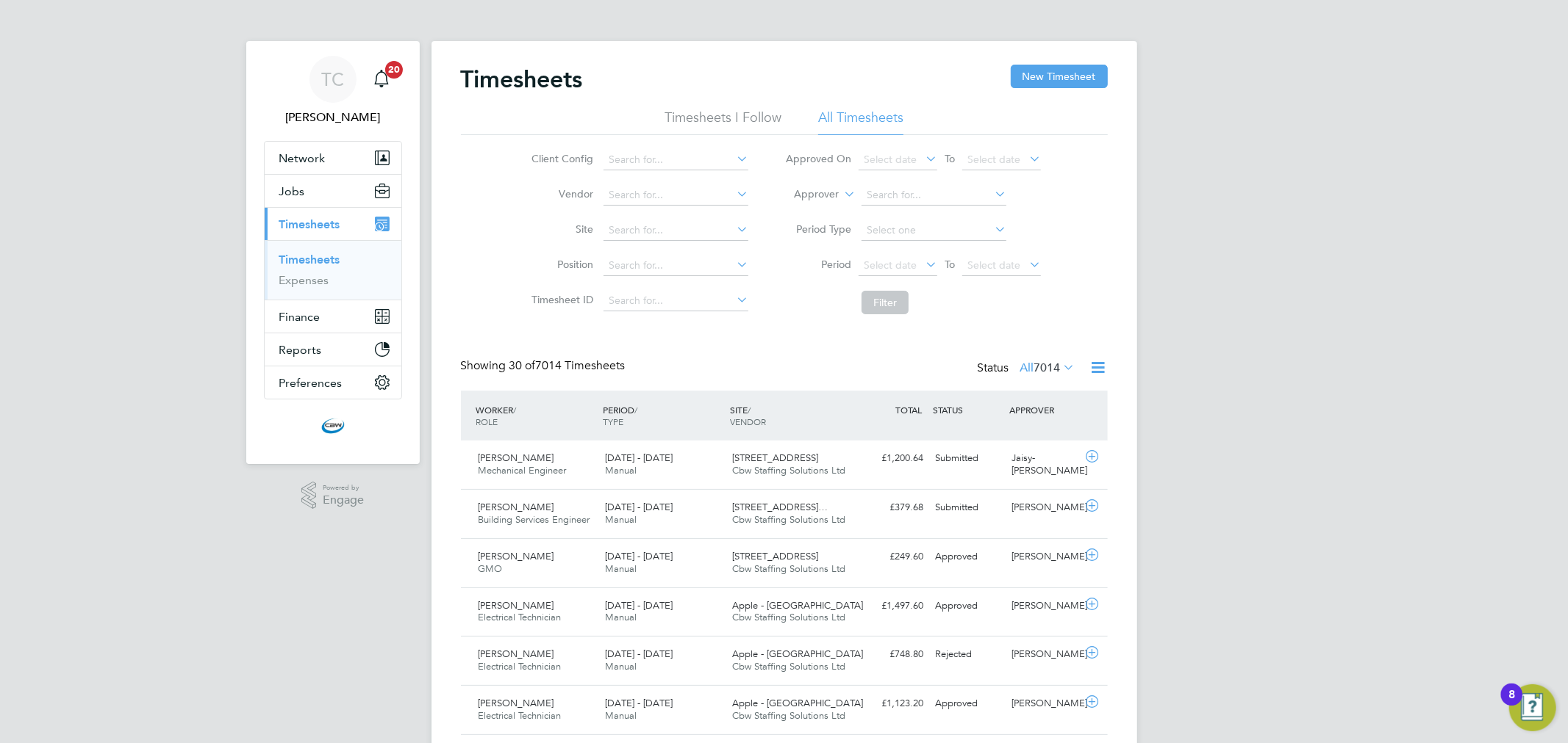
scroll to position [37, 128]
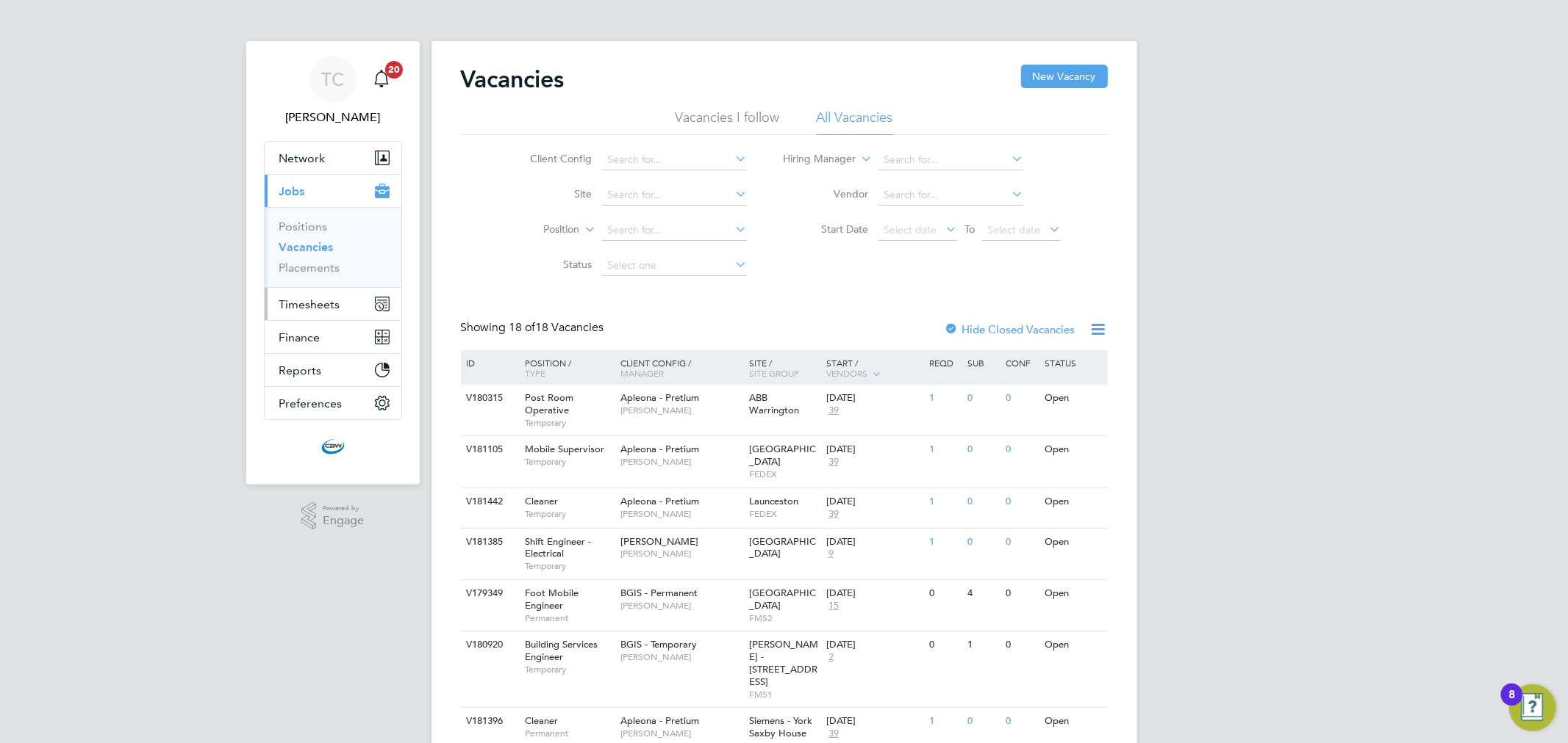
click at [325, 309] on span "Timesheets" at bounding box center [310, 304] width 61 height 14
click at [329, 262] on link "Timesheets" at bounding box center [310, 259] width 61 height 14
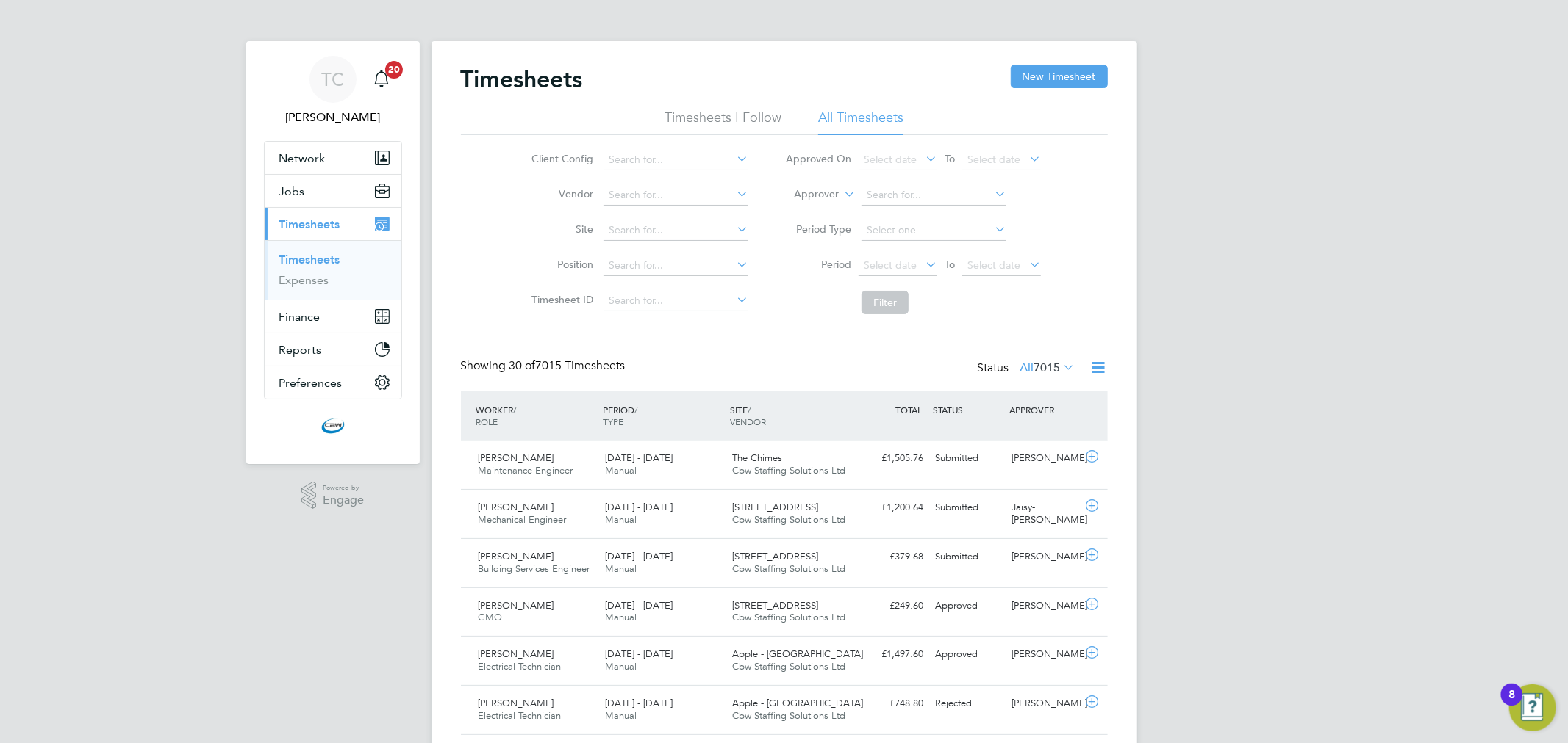
click at [1089, 373] on icon at bounding box center [1098, 367] width 18 height 18
click at [996, 399] on li "Export Timesheets" at bounding box center [1006, 402] width 194 height 20
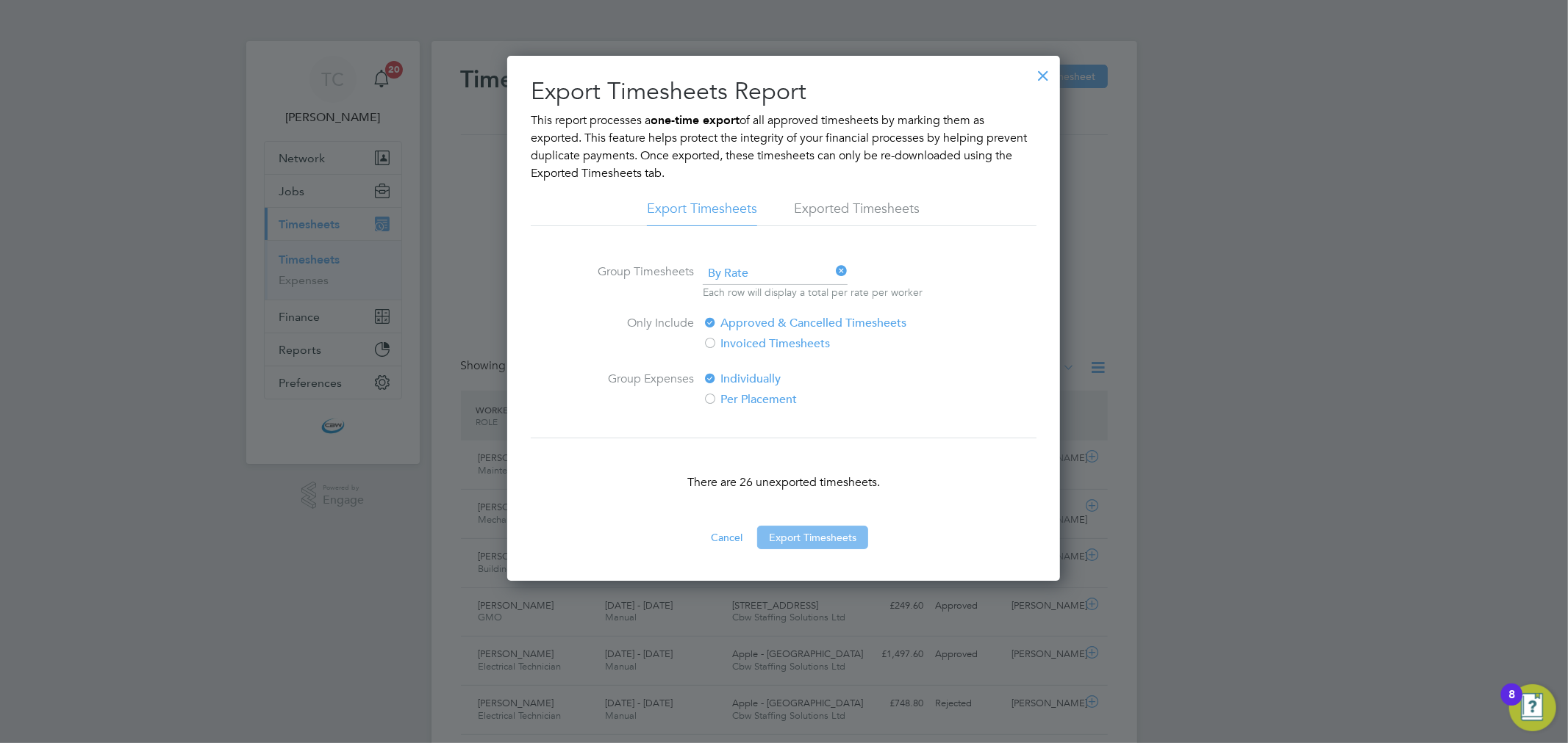
click at [840, 530] on button "Export Timesheets" at bounding box center [813, 538] width 111 height 24
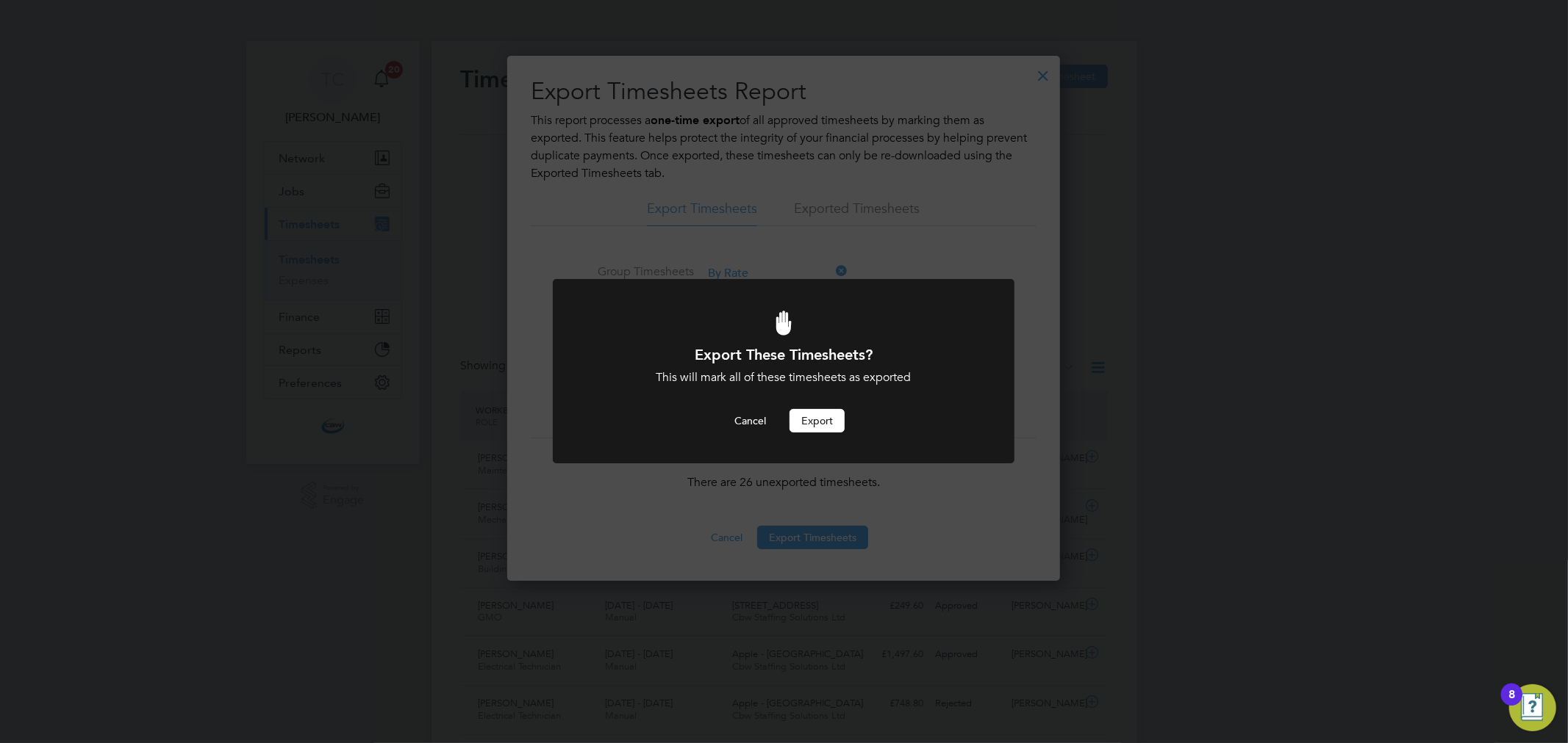
click at [799, 415] on button "Export" at bounding box center [817, 421] width 55 height 24
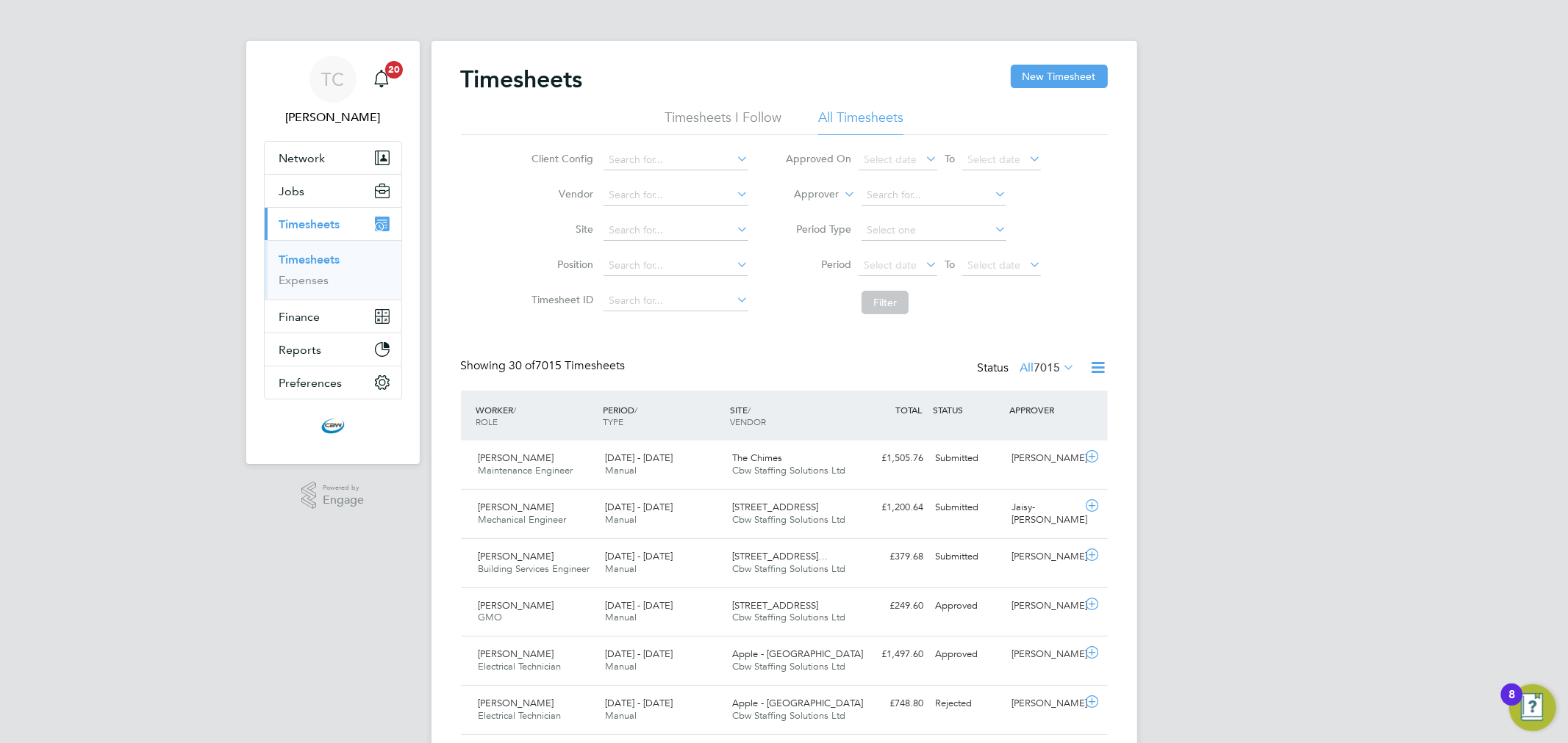
click at [1100, 367] on icon at bounding box center [1098, 367] width 18 height 18
click at [959, 408] on li "Export Timesheets" at bounding box center [1006, 402] width 194 height 20
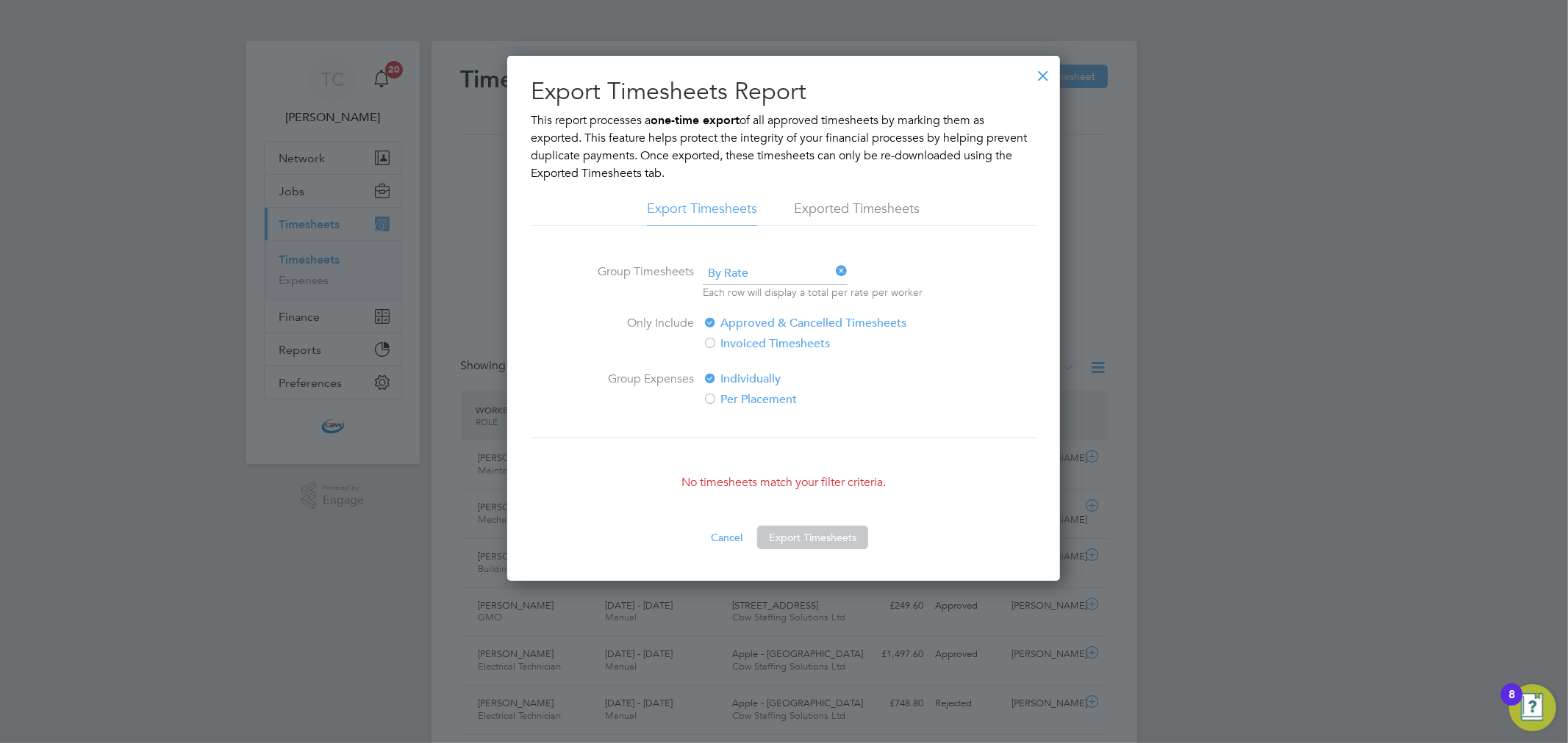
click at [1039, 77] on div at bounding box center [1043, 72] width 27 height 27
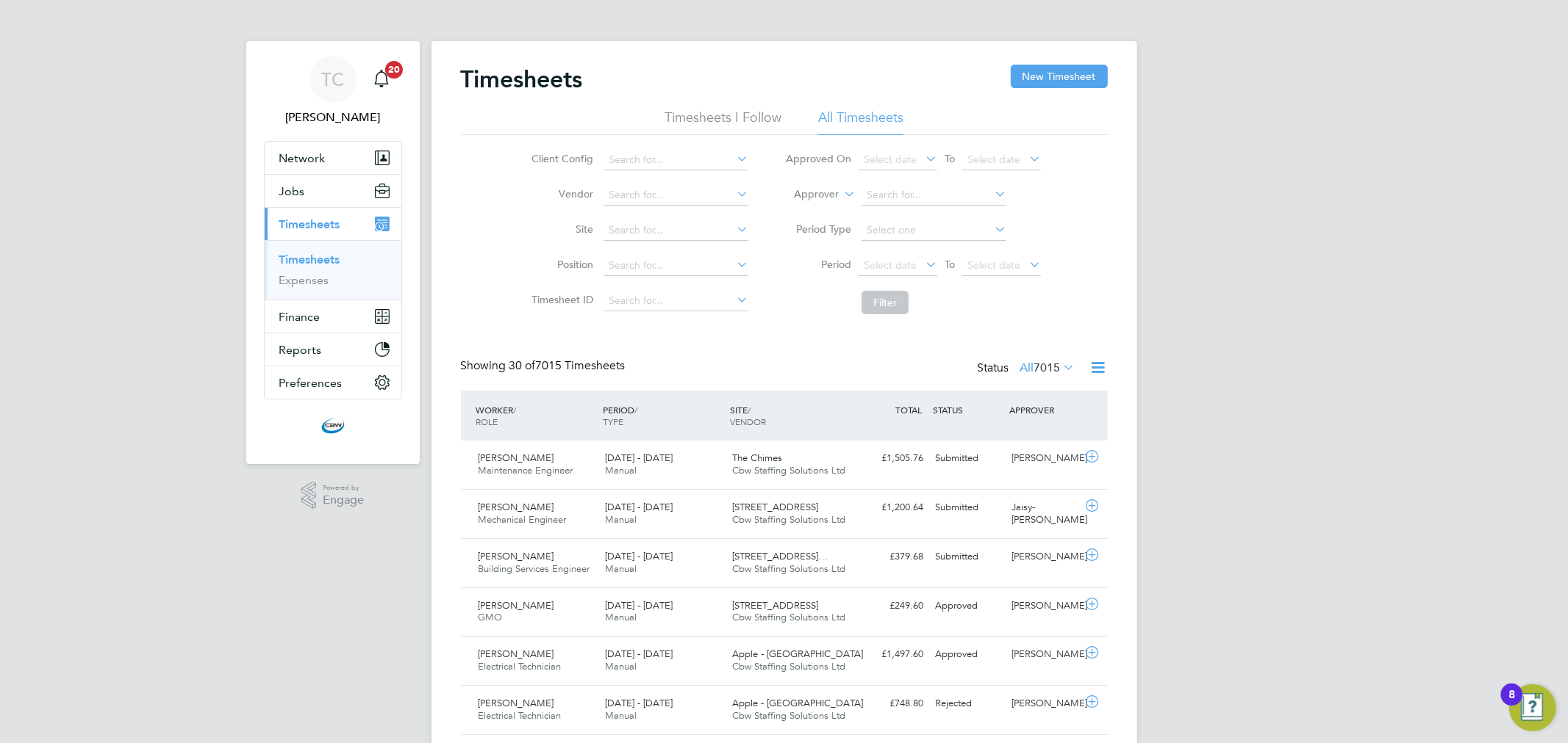
click at [1094, 369] on icon at bounding box center [1098, 367] width 18 height 18
click at [1000, 399] on li "Export Timesheets" at bounding box center [1006, 402] width 194 height 20
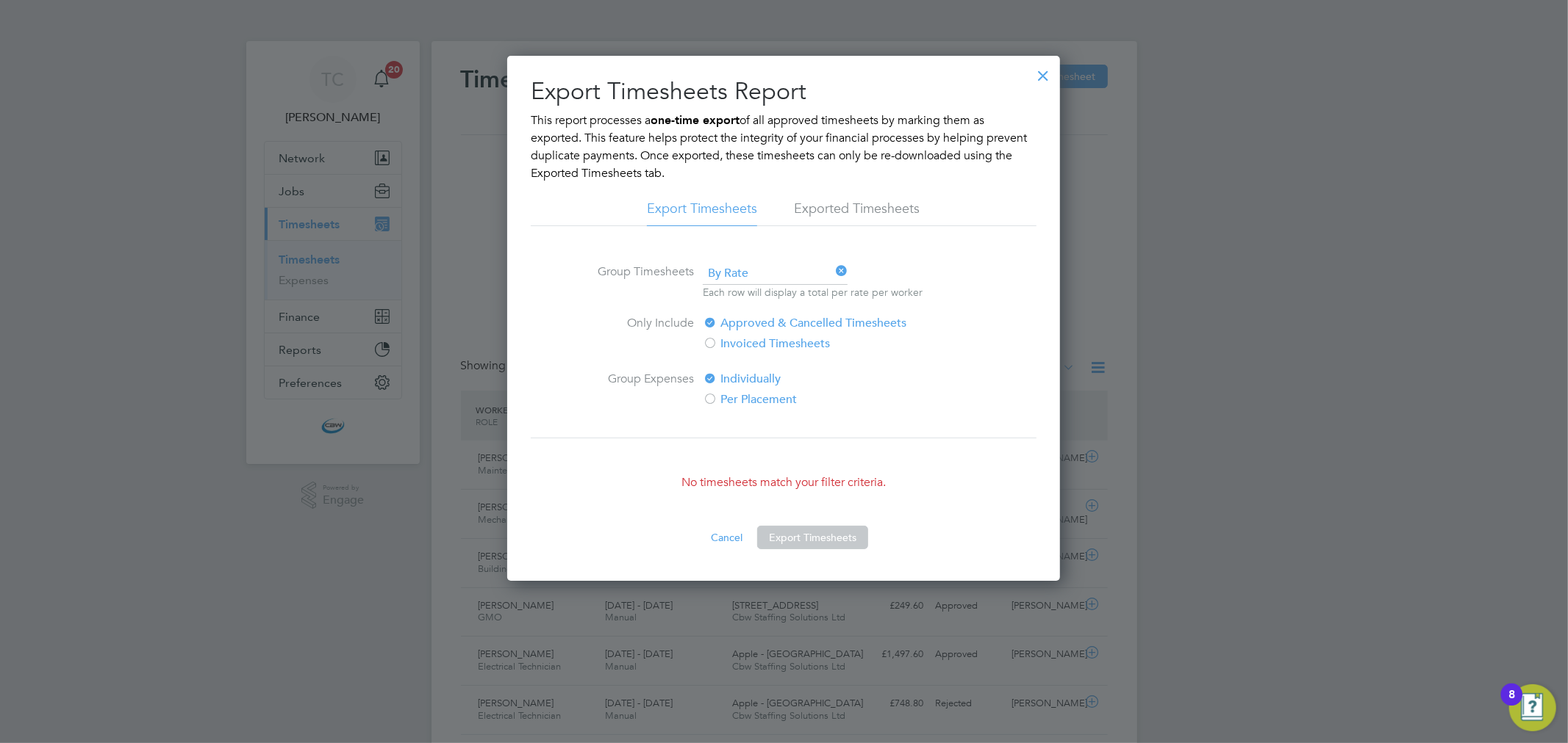
click at [891, 209] on li "Exported Timesheets" at bounding box center [857, 213] width 125 height 27
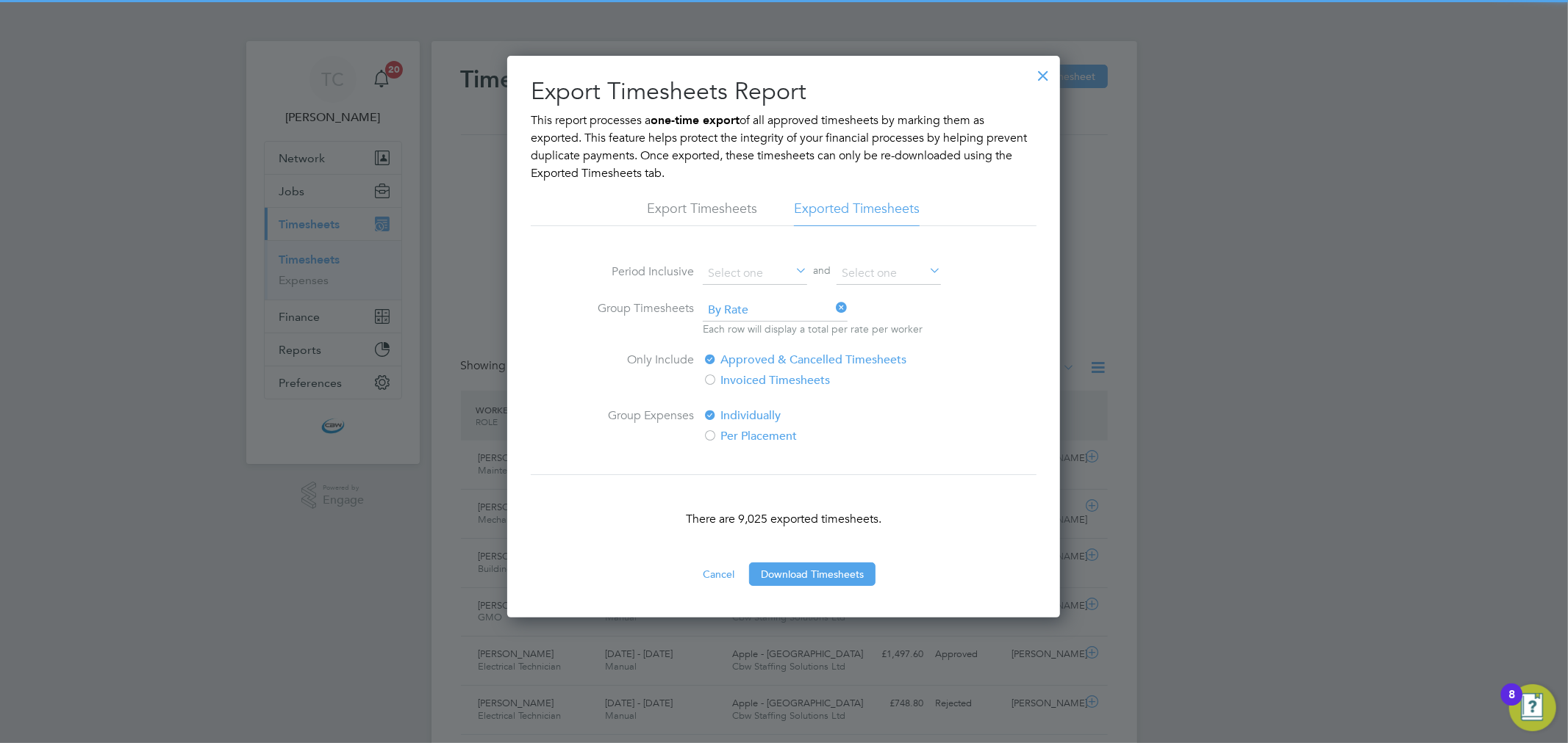
click at [704, 195] on div "Export Timesheets Report This report processes a one-time export of all approve…" at bounding box center [783, 332] width 506 height 512
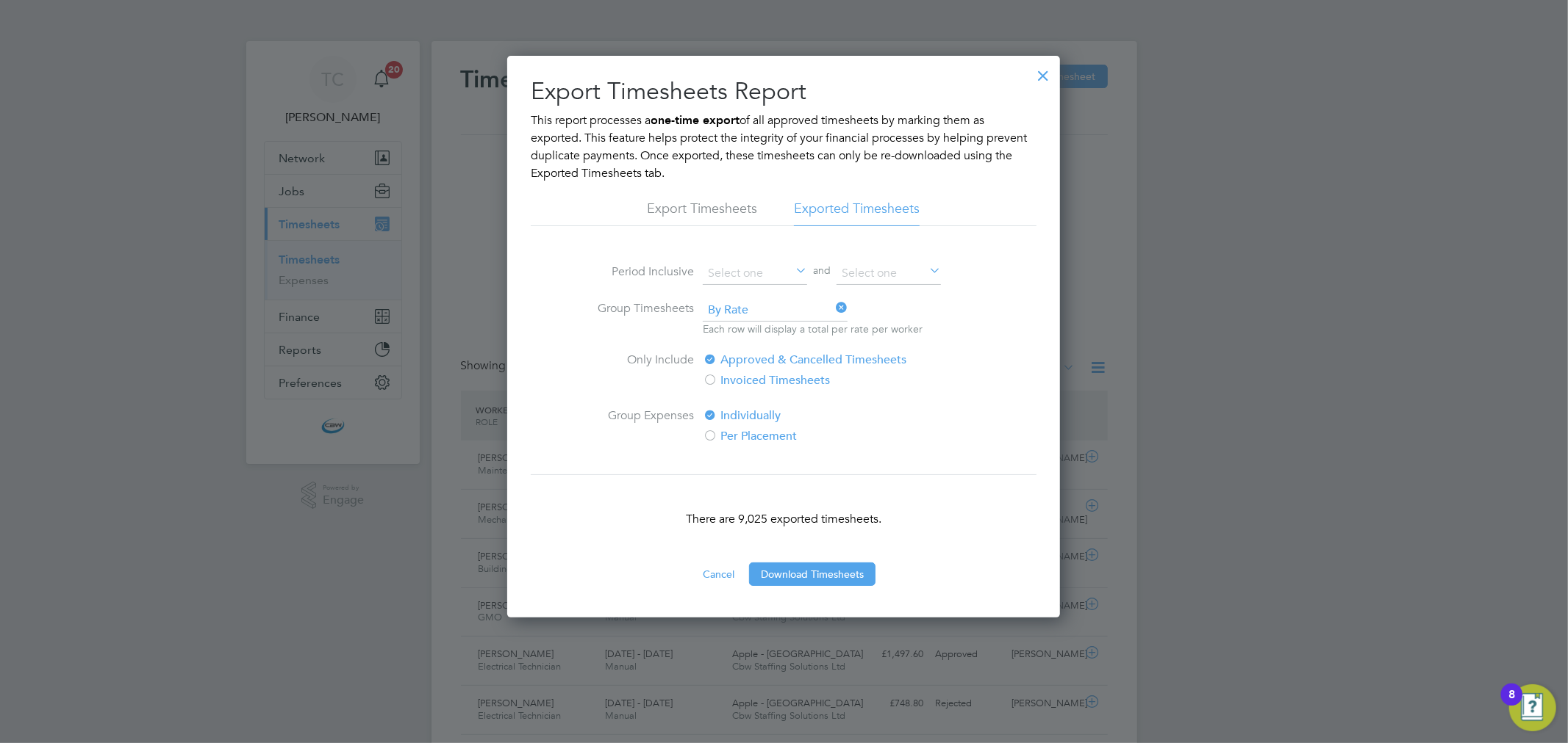
click at [704, 202] on li "Export Timesheets" at bounding box center [702, 213] width 111 height 27
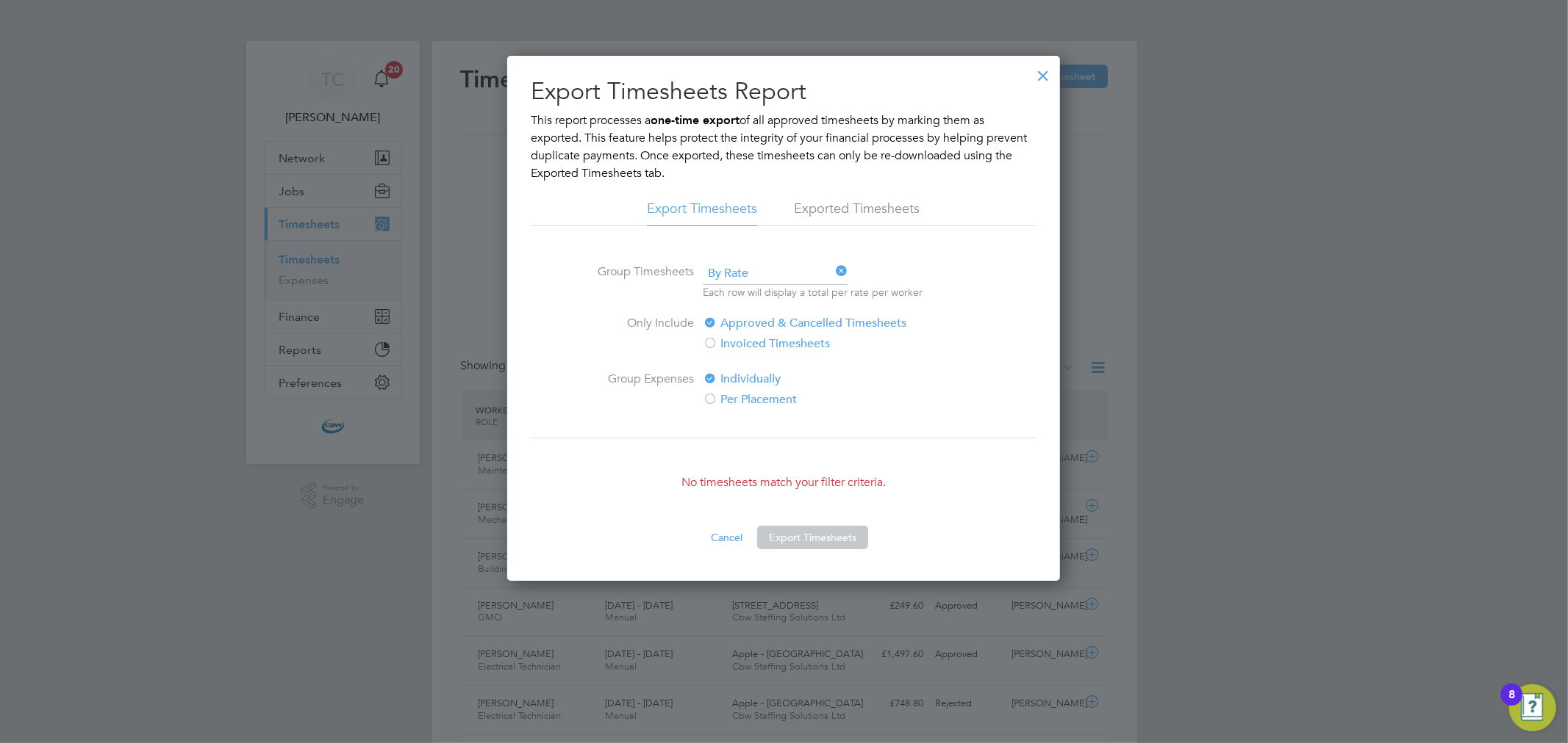
click at [1052, 77] on div at bounding box center [1043, 72] width 27 height 27
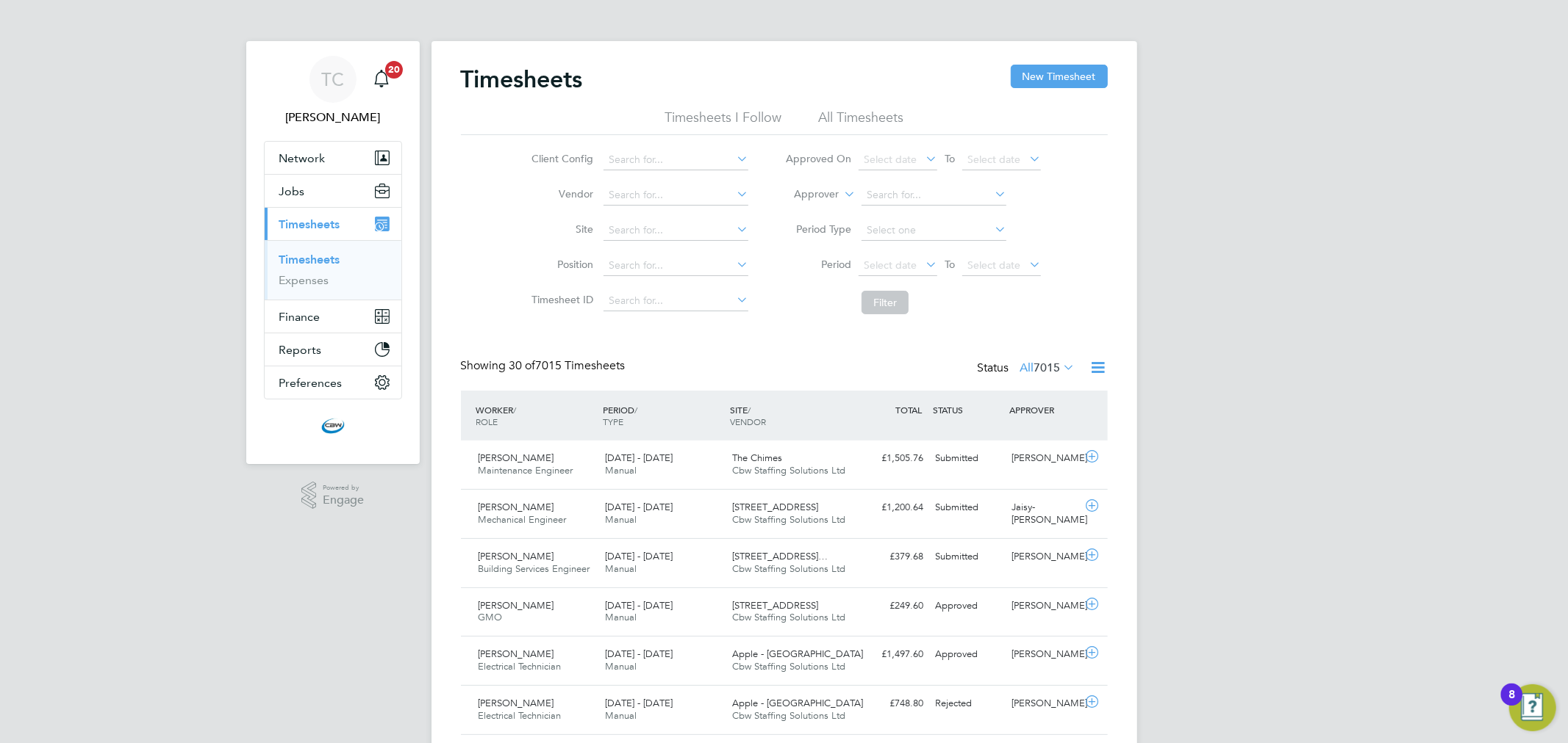
scroll to position [37, 128]
